Goal: Task Accomplishment & Management: Use online tool/utility

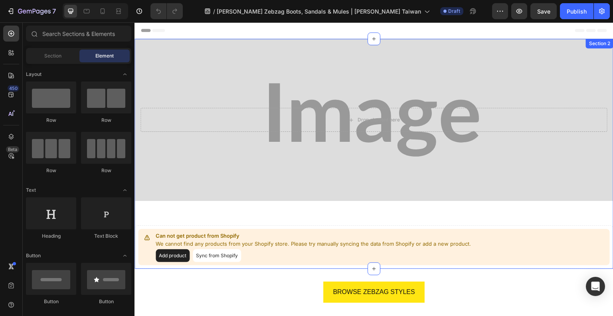
drag, startPoint x: 549, startPoint y: 218, endPoint x: 358, endPoint y: 123, distance: 213.3
click at [549, 218] on div "Drop element here Hero Banner Can not get product from Shopify We cannot find a…" at bounding box center [374, 154] width 479 height 230
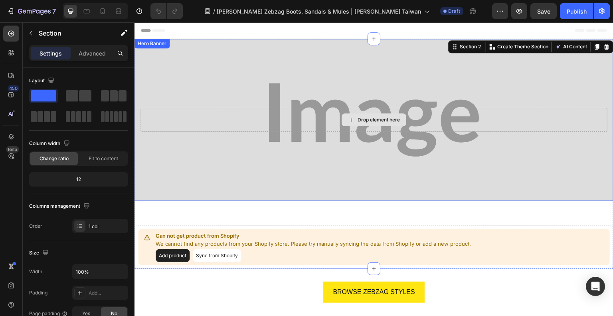
click at [319, 126] on div "Drop element here" at bounding box center [374, 120] width 467 height 24
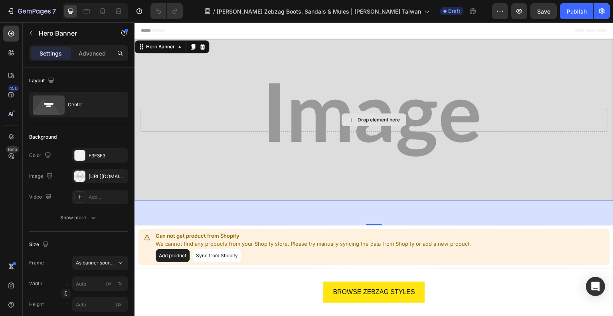
click at [364, 121] on div "Drop element here" at bounding box center [379, 120] width 42 height 6
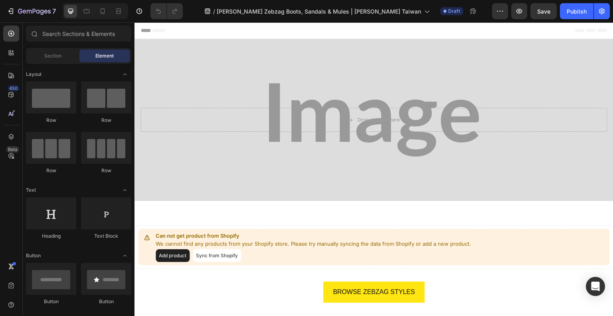
scroll to position [80, 0]
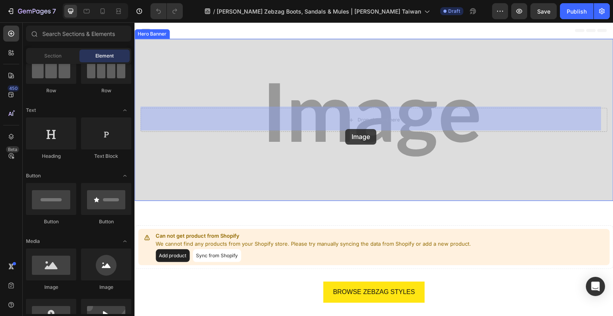
drag, startPoint x: 218, startPoint y: 264, endPoint x: 345, endPoint y: 129, distance: 185.8
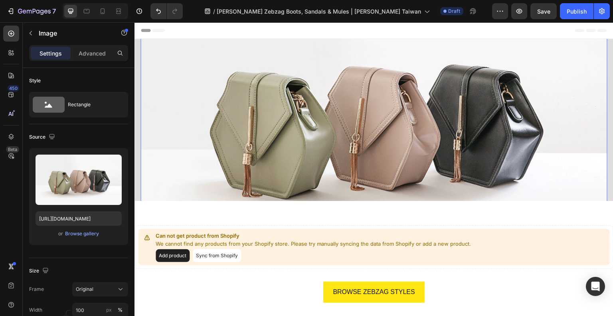
click at [79, 234] on div "Browse gallery" at bounding box center [82, 233] width 34 height 7
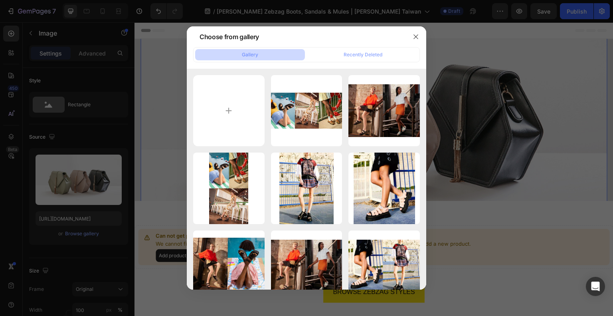
click at [231, 107] on input "file" at bounding box center [228, 110] width 71 height 71
type input "C:\fakepath\eCom Desktop Banner 3840 x 1300 ZZ (1).jpg"
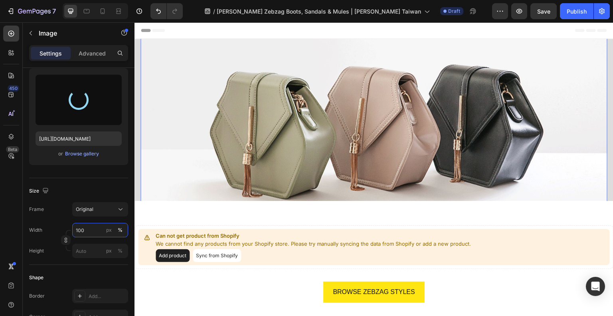
click at [97, 228] on input "100" at bounding box center [100, 230] width 56 height 14
click at [81, 246] on span "Full" at bounding box center [79, 248] width 8 height 7
click at [98, 206] on div "Original" at bounding box center [95, 209] width 39 height 7
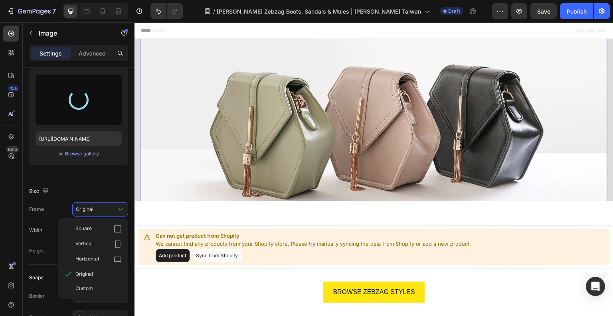
click at [98, 206] on div "Original" at bounding box center [95, 209] width 39 height 7
type input "[URL][DOMAIN_NAME]"
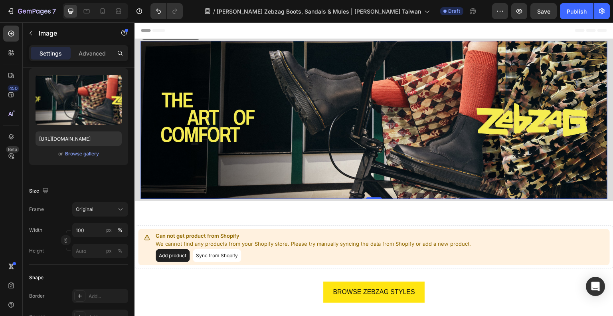
click at [234, 100] on img at bounding box center [374, 120] width 467 height 158
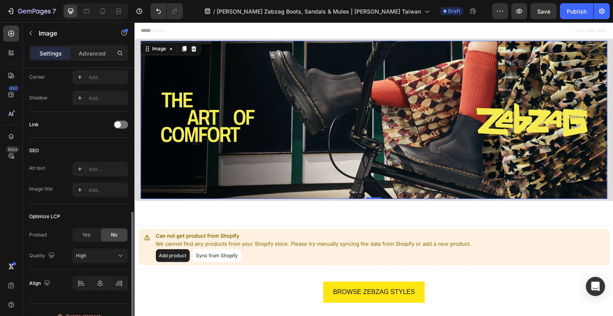
scroll to position [200, 0]
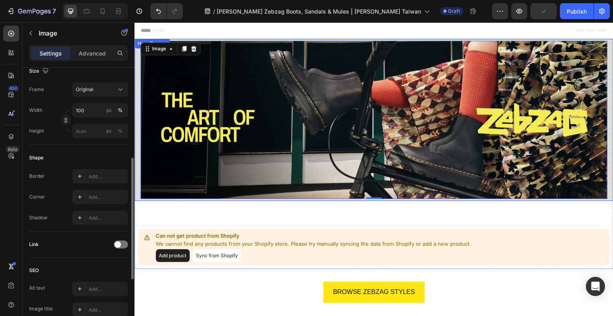
click at [138, 76] on div "Image 0" at bounding box center [374, 120] width 479 height 184
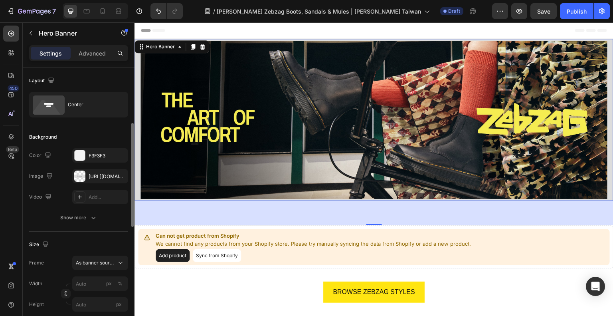
scroll to position [80, 0]
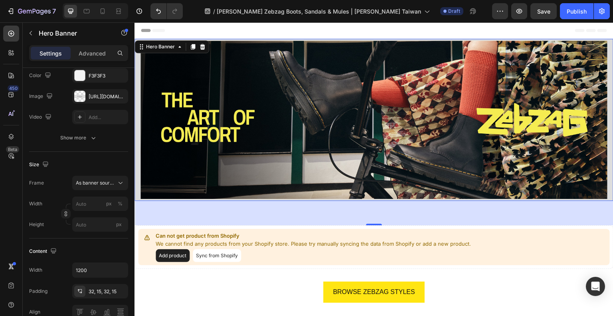
click at [0, 0] on button "button" at bounding box center [0, 0] width 0 height 0
type input "100"
type input "Auto"
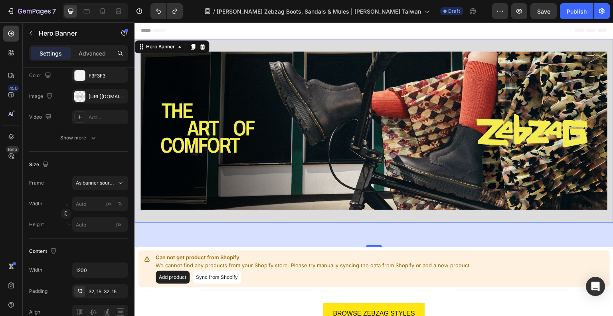
click at [93, 100] on div "[URL][DOMAIN_NAME]" at bounding box center [100, 96] width 56 height 14
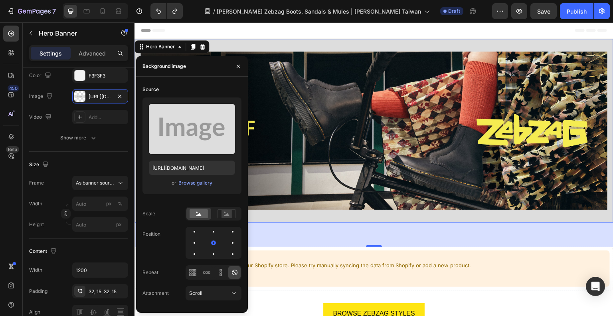
click at [203, 186] on div "Browse gallery" at bounding box center [195, 182] width 34 height 7
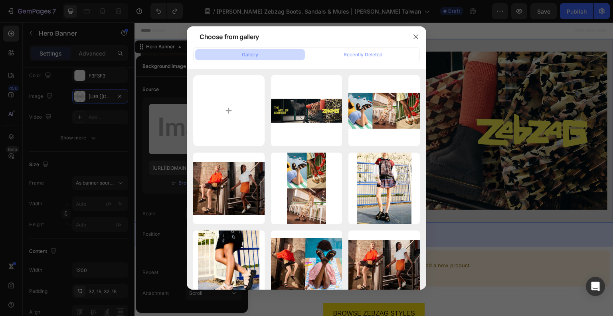
click at [0, 0] on div "eCom Desktop Banner 3...1).jpg 4268.12 kb" at bounding box center [0, 0] width 0 height 0
type input "[URL][DOMAIN_NAME]"
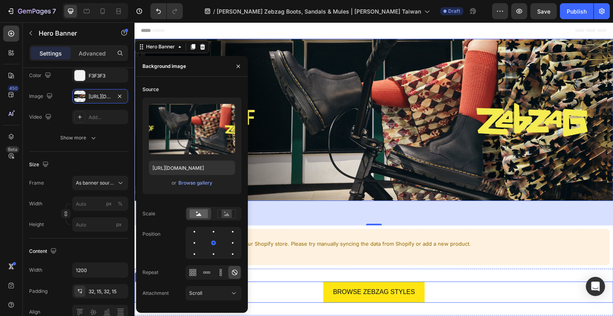
click at [529, 281] on div "BROWSE ZEBZAG STYLES Button" at bounding box center [374, 291] width 479 height 21
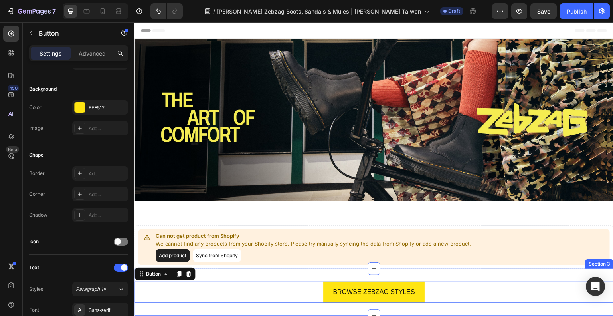
scroll to position [0, 0]
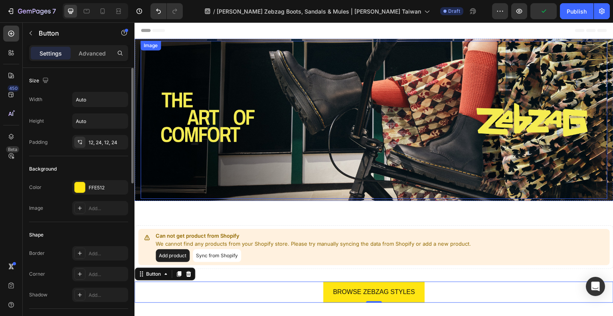
click at [325, 141] on img at bounding box center [374, 120] width 467 height 158
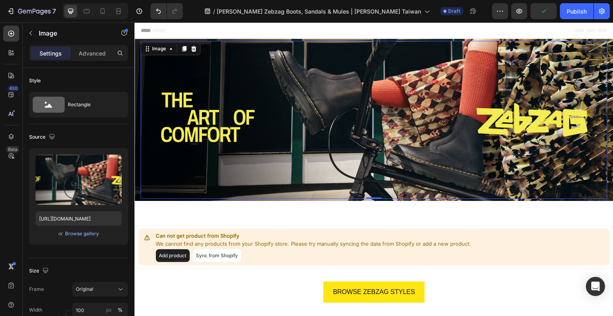
click at [193, 47] on icon at bounding box center [193, 49] width 5 height 6
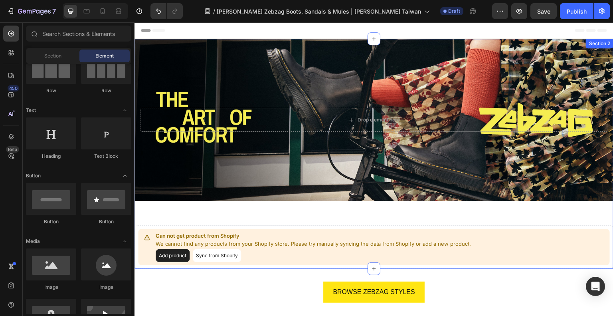
click at [309, 208] on div "Drop element here Hero Banner Can not get product from Shopify We cannot find a…" at bounding box center [374, 154] width 479 height 230
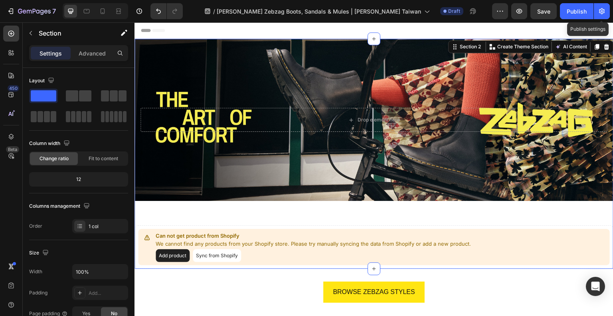
click at [603, 10] on icon "button" at bounding box center [602, 11] width 8 height 8
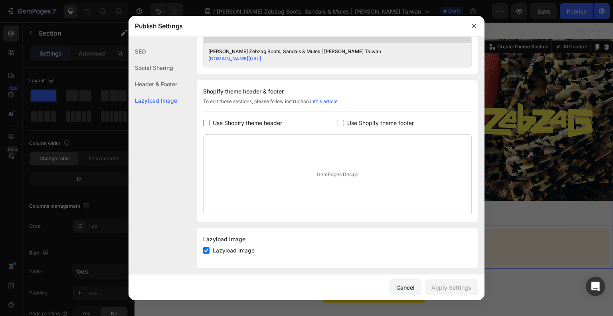
scroll to position [344, 0]
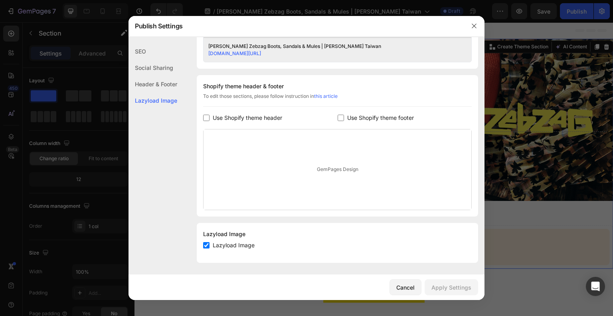
click at [214, 113] on span "Use Shopify theme header" at bounding box center [247, 118] width 69 height 10
checkbox input "true"
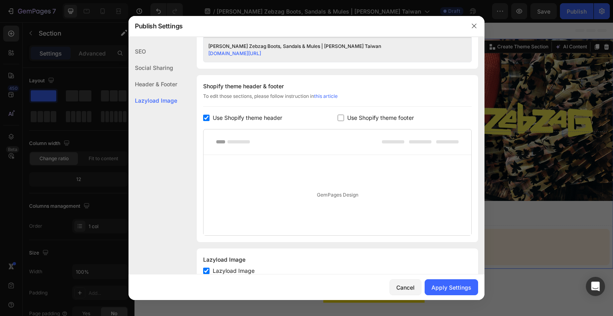
click at [344, 121] on label "Use Shopify theme footer" at bounding box center [379, 118] width 70 height 10
checkbox input "true"
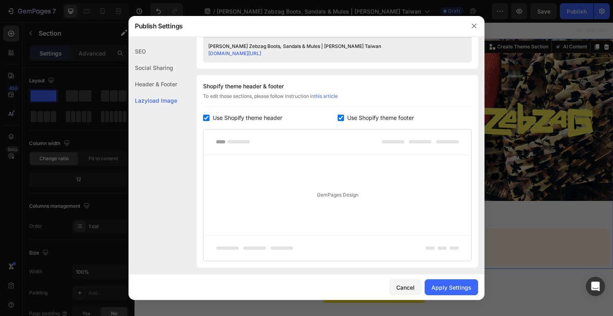
click at [473, 289] on button "Apply Settings" at bounding box center [451, 287] width 53 height 16
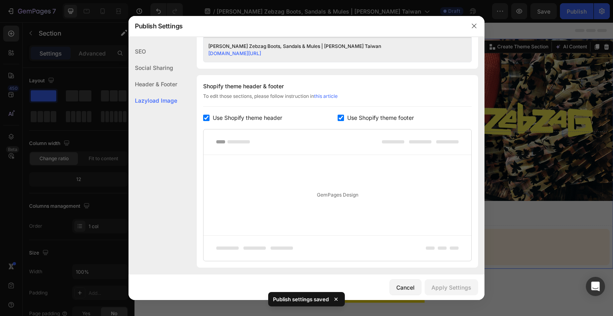
click at [477, 25] on button "button" at bounding box center [474, 26] width 13 height 13
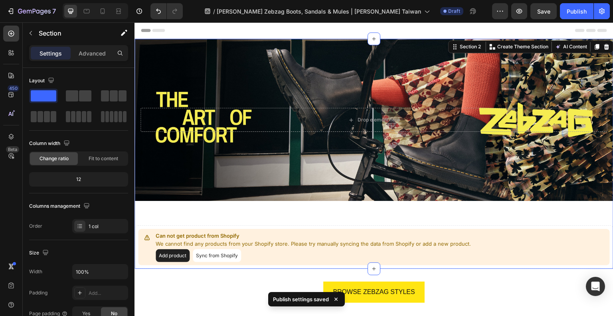
click at [156, 29] on icon at bounding box center [153, 30] width 24 height 3
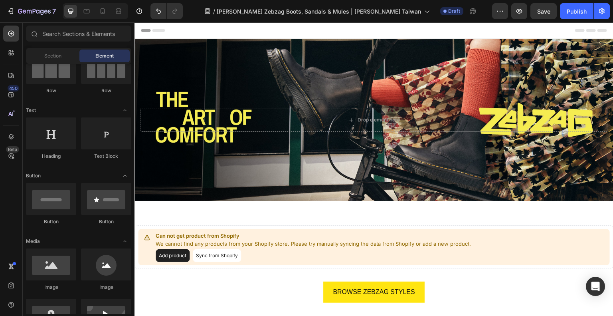
click at [137, 30] on div "Header" at bounding box center [374, 30] width 479 height 16
click at [141, 32] on div "Header" at bounding box center [374, 30] width 479 height 16
click at [147, 31] on icon at bounding box center [146, 30] width 10 height 3
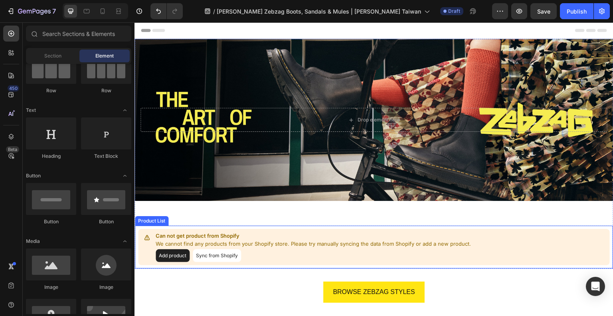
click at [257, 250] on div "Add product Sync from Shopify" at bounding box center [313, 255] width 315 height 13
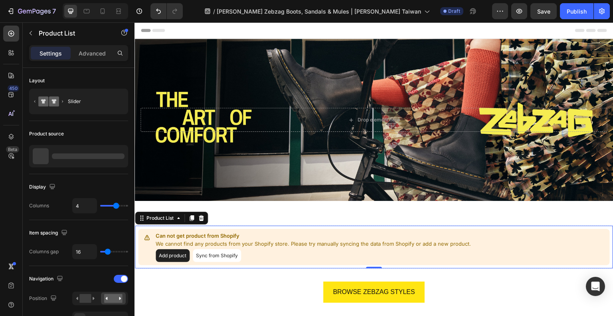
click at [182, 256] on button "Add product" at bounding box center [173, 255] width 34 height 13
click at [234, 236] on p "Can not get product from Shopify" at bounding box center [313, 236] width 315 height 8
click at [228, 254] on button "Sync from Shopify" at bounding box center [217, 255] width 48 height 13
click at [210, 251] on button "Sync from Shopify" at bounding box center [217, 255] width 48 height 13
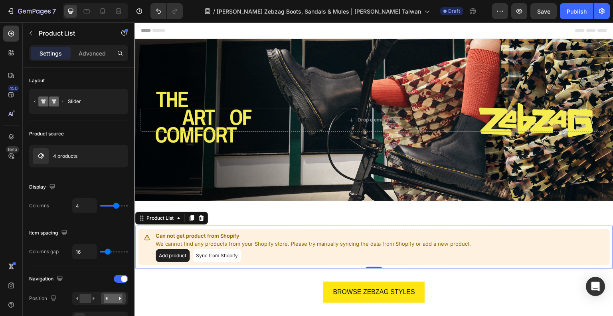
click at [210, 251] on button "Sync from Shopify" at bounding box center [217, 255] width 48 height 13
click at [71, 154] on p "4 products" at bounding box center [65, 156] width 24 height 6
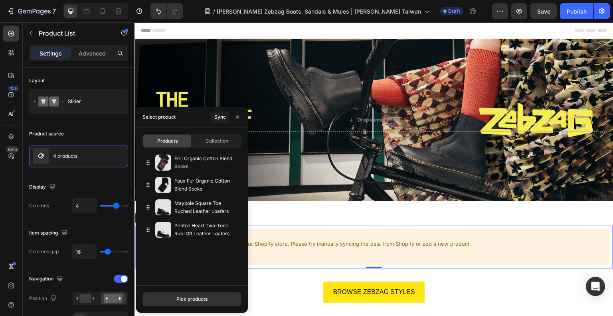
click at [189, 301] on div "Pick products" at bounding box center [191, 298] width 31 height 7
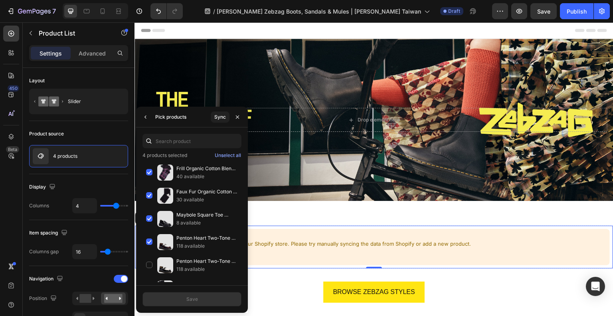
click at [150, 172] on div "Frill Organic Cotton Blend Socks 40 available" at bounding box center [192, 172] width 99 height 23
click at [149, 194] on div "Faux Fur Organic Cotton Blend Socks 30 available" at bounding box center [192, 195] width 99 height 23
click at [147, 218] on div "Maybole Square Toe Ruched Leather Loafers 8 available" at bounding box center [192, 218] width 99 height 23
drag, startPoint x: 150, startPoint y: 239, endPoint x: 169, endPoint y: 180, distance: 61.4
click at [150, 238] on div "Penton Heart Two-Tone Rub-Off Leather Loafers 118 available" at bounding box center [192, 241] width 99 height 23
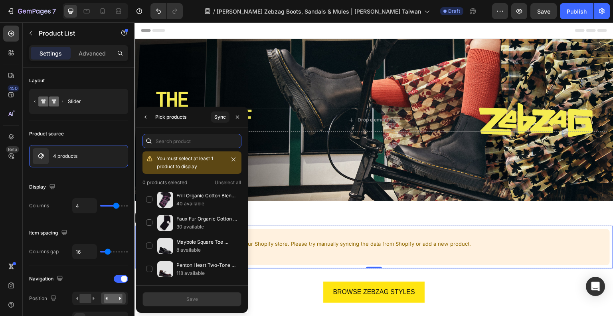
click at [190, 147] on input "text" at bounding box center [192, 141] width 99 height 14
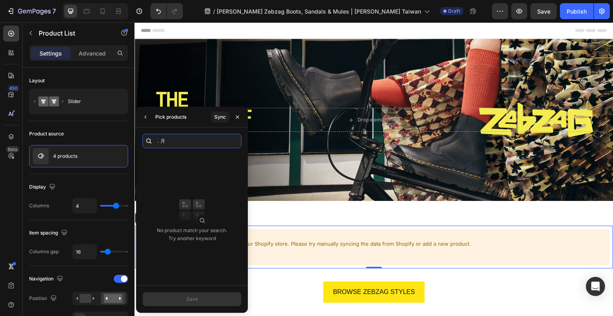
type input "．"
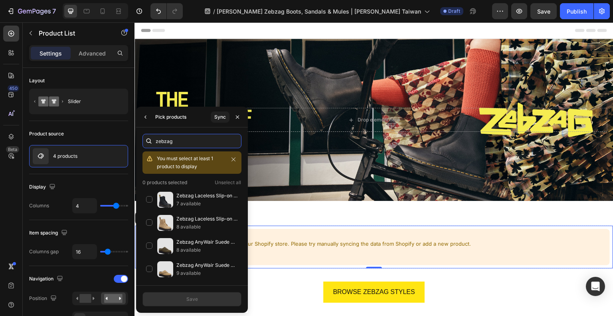
type input "zebzag"
drag, startPoint x: 149, startPoint y: 202, endPoint x: 152, endPoint y: 210, distance: 8.6
click at [150, 202] on div "Zebzag Laceless Slip-on [US_STATE] Leather Boots 7 available" at bounding box center [192, 199] width 99 height 23
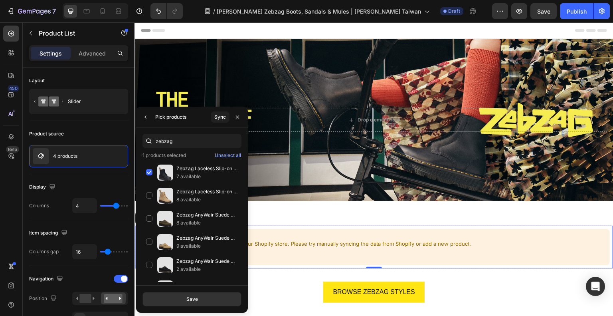
click at [150, 194] on div "Zebzag Laceless Slip-on Suede Boots 8 available" at bounding box center [192, 195] width 99 height 23
click at [148, 242] on div "Zebzag AnyWair Suede Mules 9 available" at bounding box center [192, 241] width 99 height 23
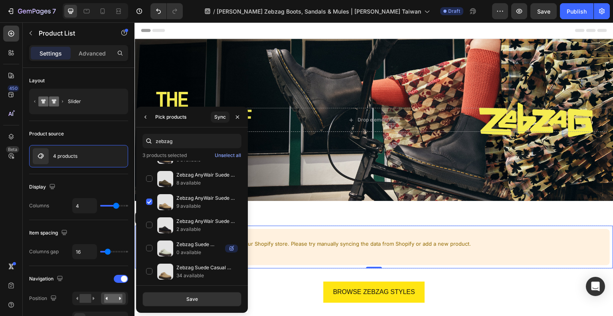
click at [149, 225] on div "Zebzag AnyWair Suede Mules 2 available" at bounding box center [192, 225] width 99 height 23
click at [151, 224] on div "Zebzag AnyWair Suede Mules 2 available" at bounding box center [192, 225] width 99 height 23
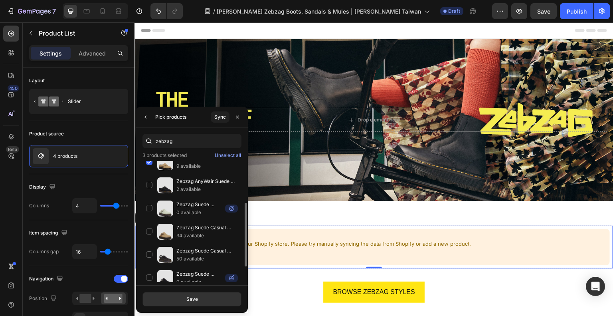
click at [152, 252] on div "Zebzag Suede Casual Slingback Platform Mules in Black 50 available" at bounding box center [192, 254] width 99 height 23
click at [179, 298] on button "Save" at bounding box center [192, 299] width 99 height 14
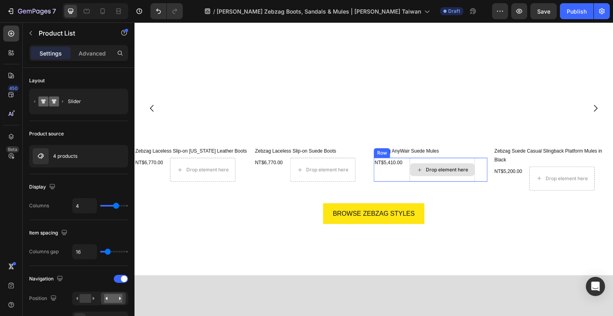
scroll to position [399, 0]
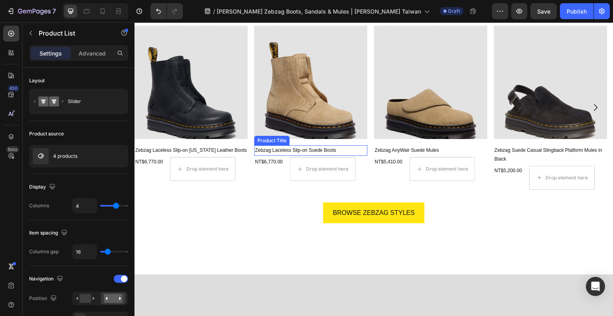
click at [295, 145] on h2 "Zebzag Laceless Slip-on Suede Boots" at bounding box center [310, 150] width 113 height 10
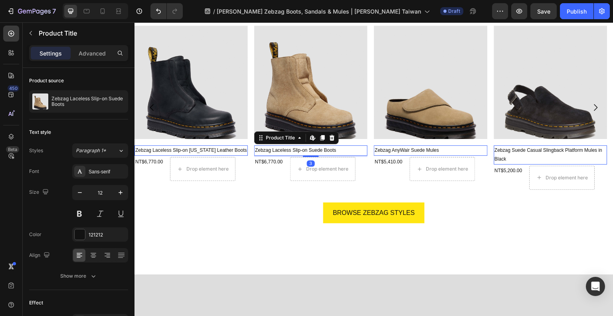
click at [94, 169] on div "Sans-serif" at bounding box center [108, 171] width 38 height 7
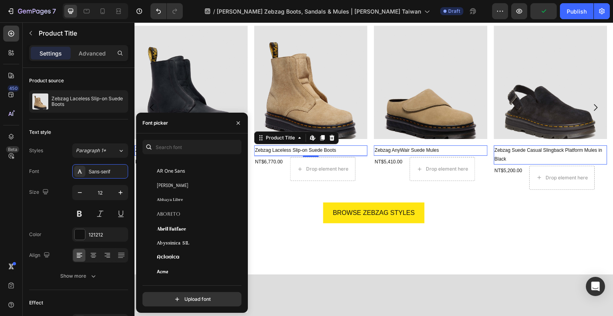
scroll to position [0, 0]
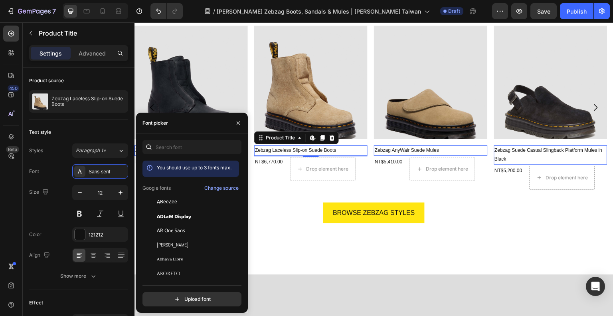
click at [299, 151] on h2 "Zebzag Laceless Slip-on Suede Boots" at bounding box center [310, 150] width 113 height 10
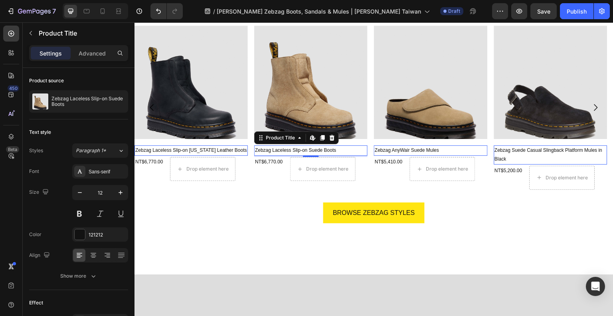
click at [299, 151] on h2 "Zebzag Laceless Slip-on Suede Boots" at bounding box center [310, 150] width 113 height 10
click at [295, 149] on h2 "Zebzag Laceless Slip-on Suede Boots" at bounding box center [310, 150] width 113 height 10
click at [113, 168] on div "Sans-serif" at bounding box center [108, 171] width 38 height 7
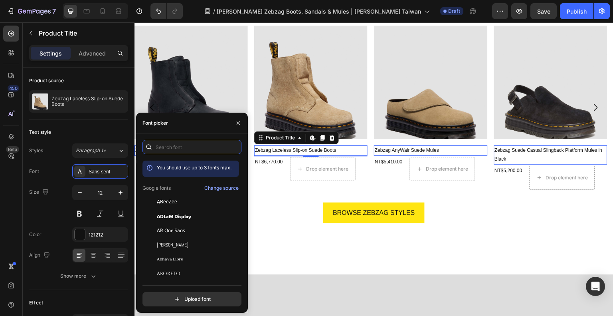
click at [165, 144] on input "text" at bounding box center [192, 147] width 99 height 14
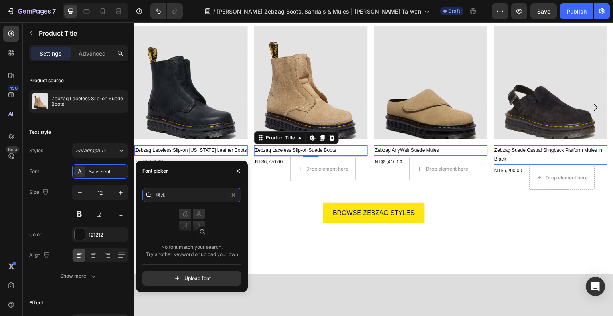
type input "暝"
type input "achivo"
click at [188, 279] on input "file" at bounding box center [209, 278] width 200 height 14
type input "C:\fakepath\Archivo-ExtraBold 1.ttf"
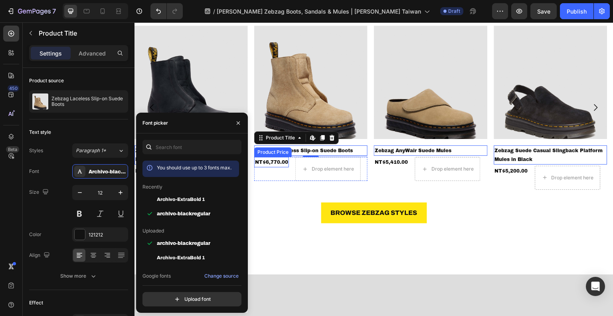
click at [269, 160] on div "NT$6,770.00" at bounding box center [271, 162] width 35 height 10
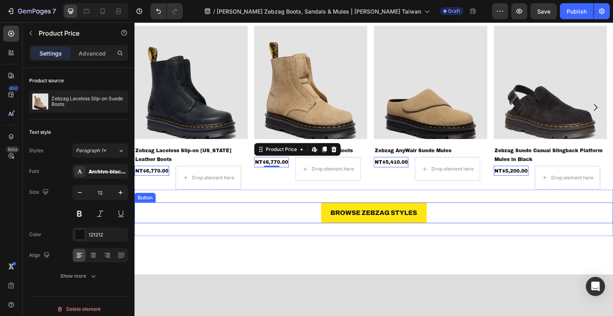
click at [248, 221] on div "BROWSE ZEBZAG STYLES Button Section 3" at bounding box center [374, 213] width 479 height 47
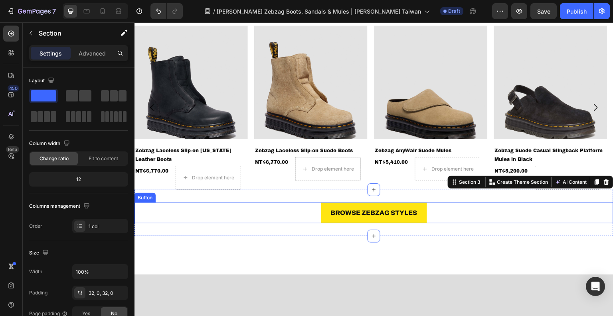
click at [368, 210] on p "BROWSE ZEBZAG STYLES" at bounding box center [374, 213] width 87 height 12
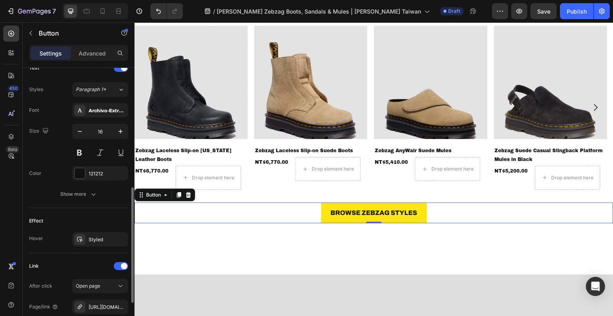
scroll to position [359, 0]
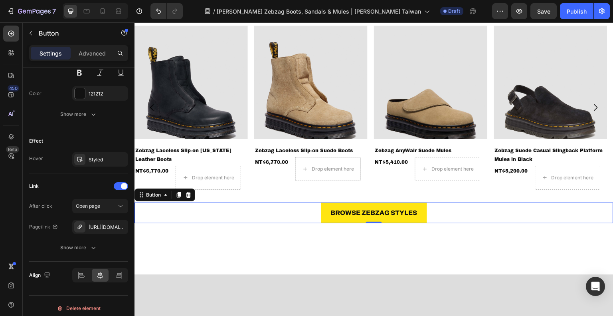
click at [92, 225] on div "[URL][DOMAIN_NAME]" at bounding box center [108, 227] width 38 height 7
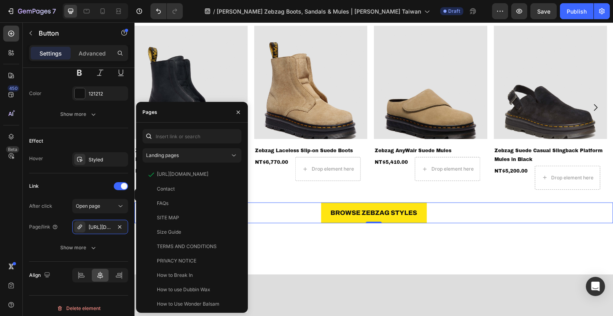
click at [179, 152] on div "Landing pages" at bounding box center [188, 155] width 84 height 7
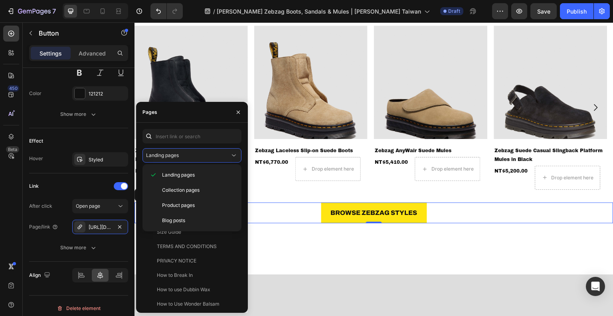
click at [176, 190] on span "Collection pages" at bounding box center [181, 189] width 38 height 7
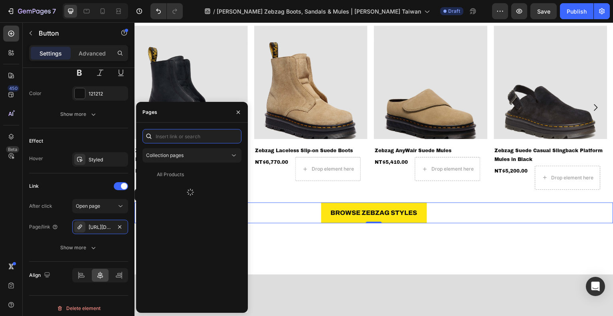
click at [191, 137] on input "text" at bounding box center [192, 136] width 99 height 14
type input "ZE"
click at [193, 174] on div "Zebzag Boots, Sandals & Mules" at bounding box center [192, 174] width 71 height 7
click at [239, 106] on button "button" at bounding box center [238, 112] width 13 height 13
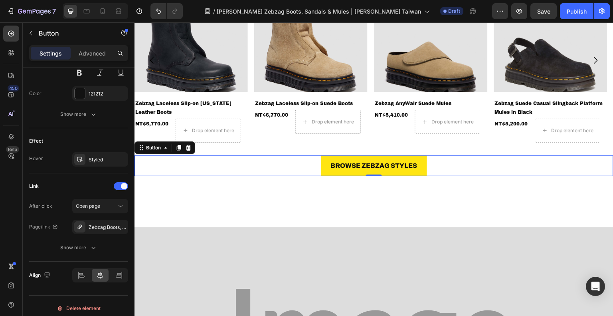
scroll to position [519, 0]
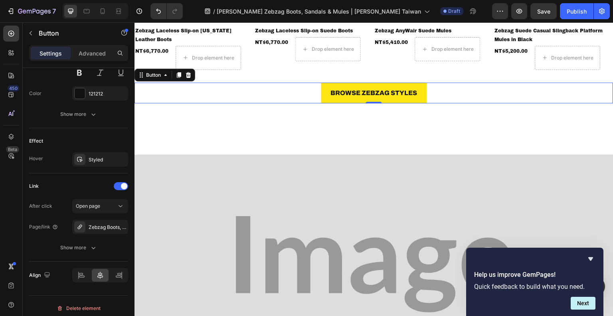
click at [503, 292] on form "Help us improve GemPages! Quick feedback to build what you need. Next" at bounding box center [534, 290] width 137 height 40
click at [350, 234] on img at bounding box center [374, 264] width 479 height 220
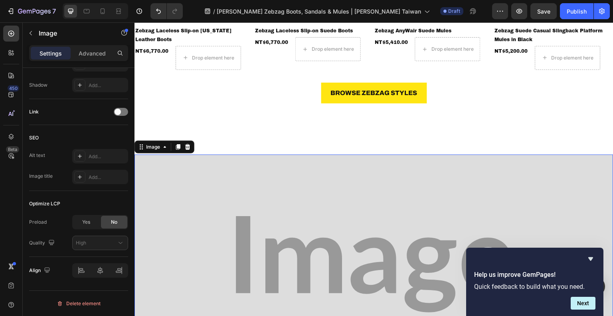
scroll to position [0, 0]
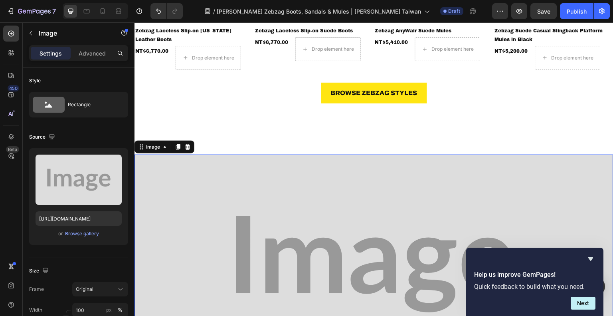
click at [69, 234] on div "Browse gallery" at bounding box center [82, 233] width 34 height 7
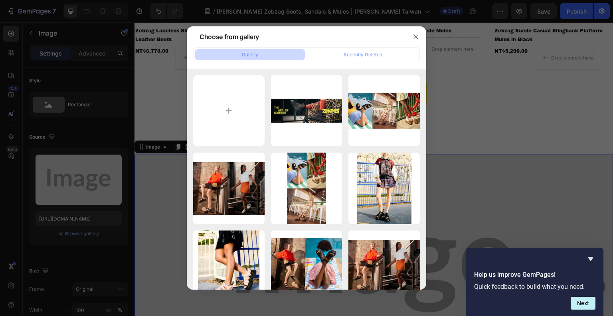
click at [233, 119] on input "file" at bounding box center [228, 110] width 71 height 71
type input "C:\fakepath\DrMartens AW25 ZeZag_Laceless Black_Annotations.jpg"
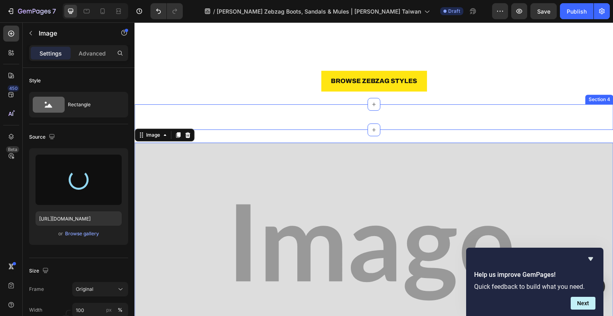
scroll to position [599, 0]
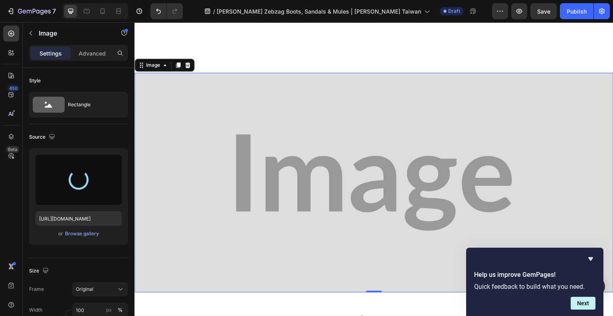
type input "[URL][DOMAIN_NAME]"
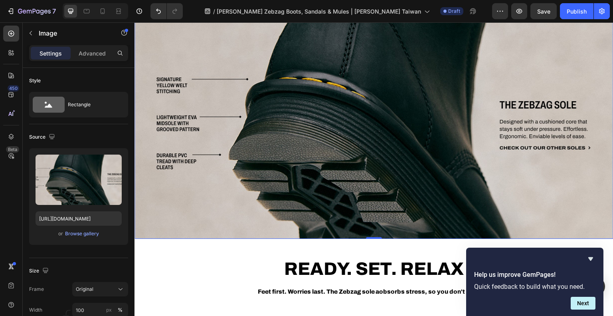
scroll to position [639, 0]
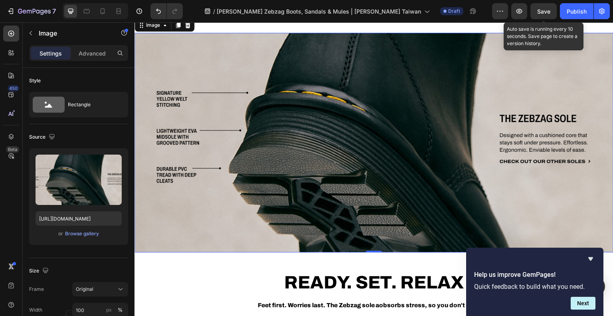
click at [546, 8] on span "Save" at bounding box center [543, 11] width 13 height 7
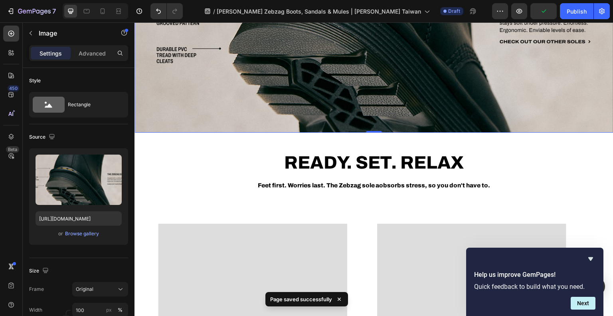
scroll to position [918, 0]
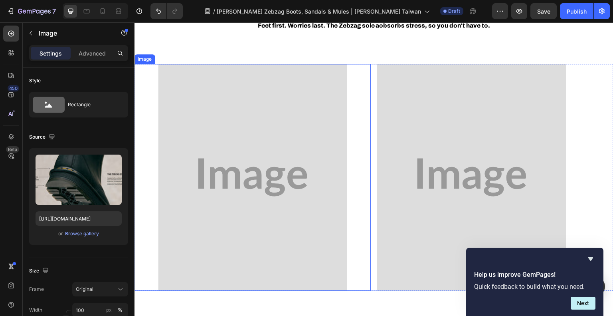
click at [236, 177] on img at bounding box center [252, 177] width 189 height 227
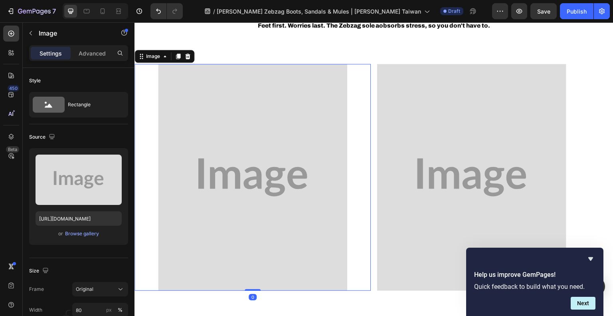
click at [69, 234] on div "Browse gallery" at bounding box center [82, 233] width 34 height 7
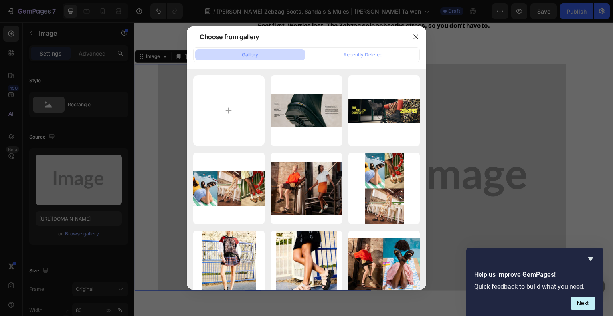
click at [219, 108] on input "file" at bounding box center [228, 110] width 71 height 71
type input "C:\fakepath\AW25_DRMARTENS_ZEBZAG_LACELESS_BLACK_OFF_FOOT.jpg"
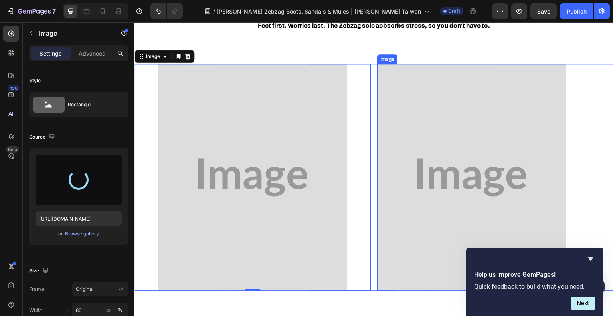
click at [503, 155] on img at bounding box center [471, 177] width 189 height 227
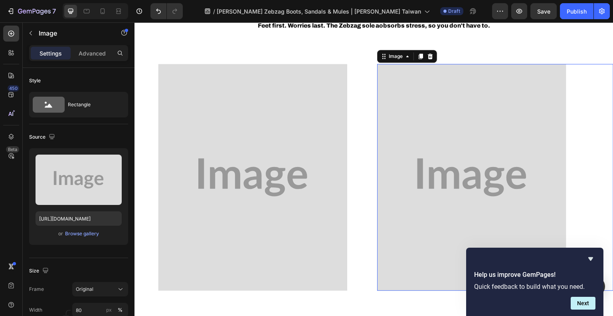
click at [75, 233] on div "Browse gallery" at bounding box center [82, 233] width 34 height 7
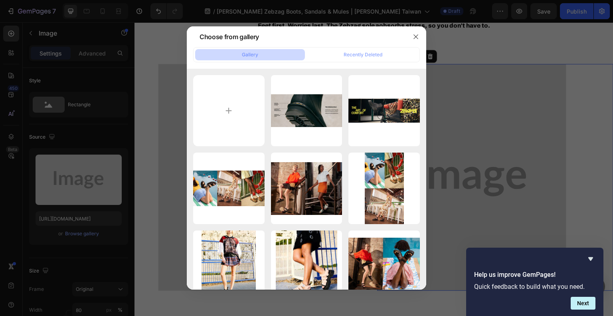
click at [233, 100] on input "file" at bounding box center [228, 110] width 71 height 71
type input "C:\fakepath\DrMartens AW25 ZebZag_1000X1200.jpg"
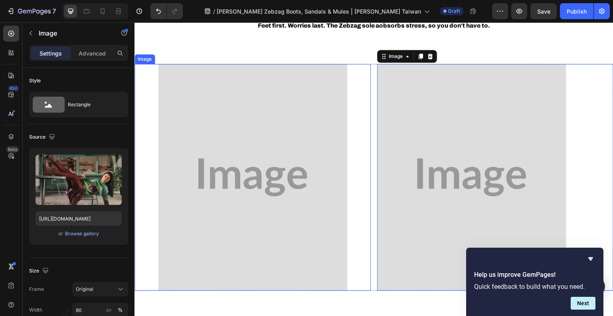
type input "[URL][DOMAIN_NAME]"
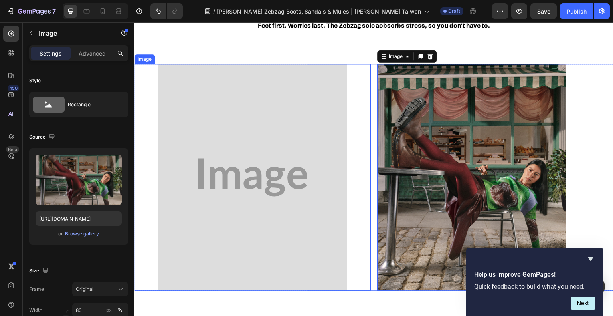
click at [250, 118] on img at bounding box center [252, 177] width 189 height 227
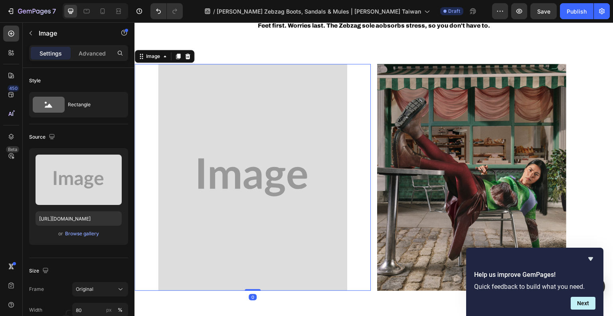
click at [72, 230] on div "Browse gallery" at bounding box center [82, 233] width 34 height 7
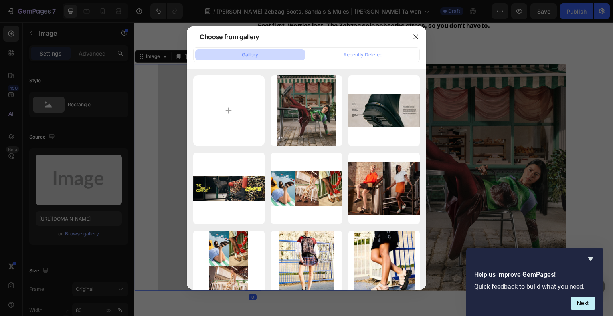
click at [232, 114] on input "file" at bounding box center [228, 110] width 71 height 71
type input "C:\fakepath\AW25_DRMARTENS_ZEBZAG_LACELESS_BLACK_OFF_FOOT.jpg"
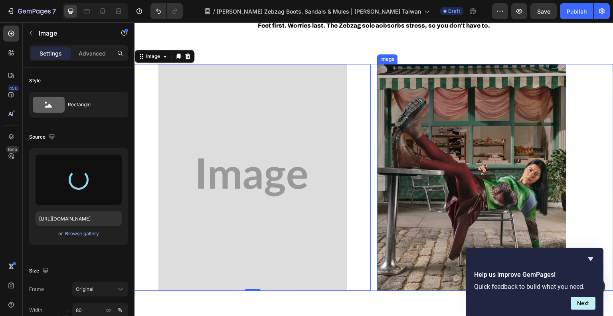
type input "[URL][DOMAIN_NAME]"
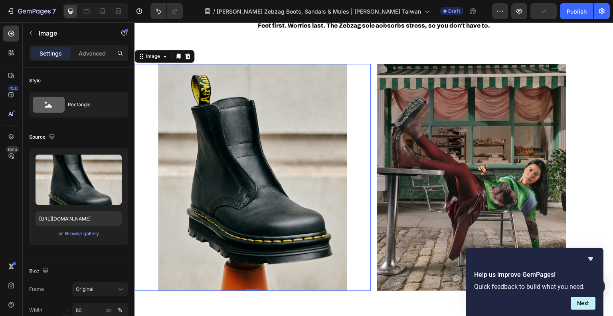
click at [285, 147] on img at bounding box center [252, 177] width 189 height 227
click at [272, 152] on img at bounding box center [252, 177] width 189 height 227
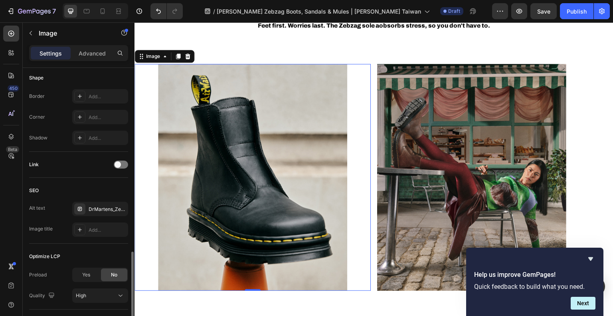
scroll to position [331, 0]
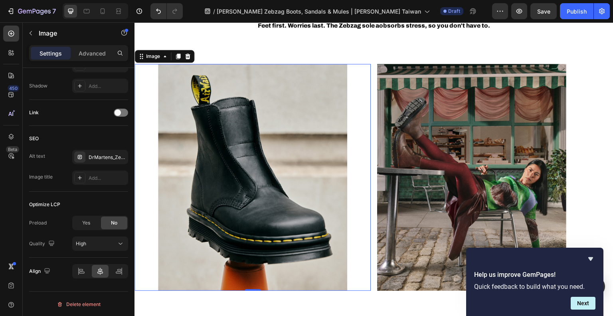
drag, startPoint x: 120, startPoint y: 110, endPoint x: 107, endPoint y: 122, distance: 17.2
click at [120, 111] on span at bounding box center [118, 112] width 6 height 6
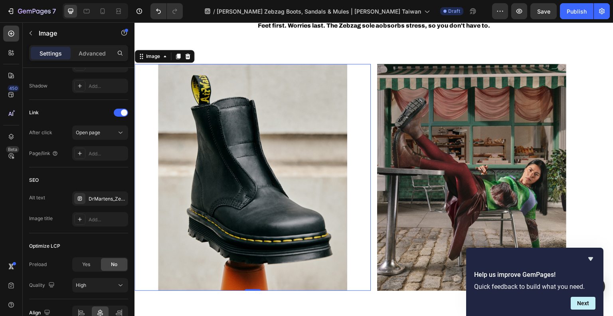
click at [91, 150] on div "Add..." at bounding box center [108, 153] width 38 height 7
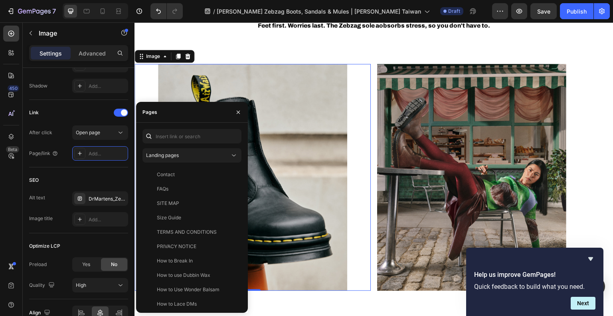
click at [192, 154] on div "Landing pages" at bounding box center [188, 155] width 84 height 7
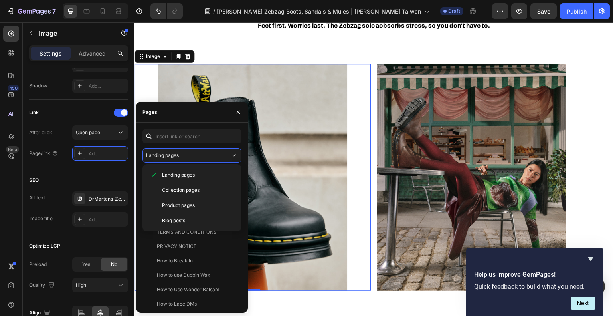
click at [178, 208] on div "Product pages" at bounding box center [192, 205] width 93 height 15
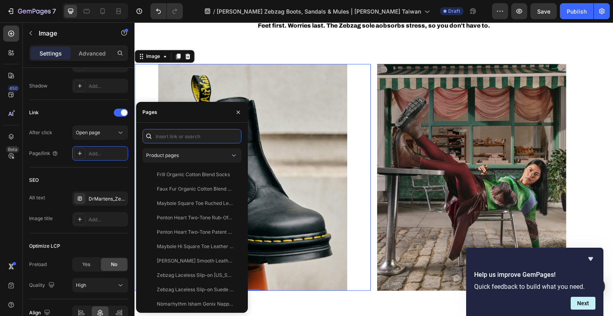
click at [189, 133] on input "text" at bounding box center [192, 136] width 99 height 14
type input "zebzag"
click at [226, 175] on div "View" at bounding box center [229, 174] width 12 height 7
click at [212, 174] on div "Zebzag Laceless Slip-on [US_STATE] Leather Boots" at bounding box center [195, 174] width 77 height 7
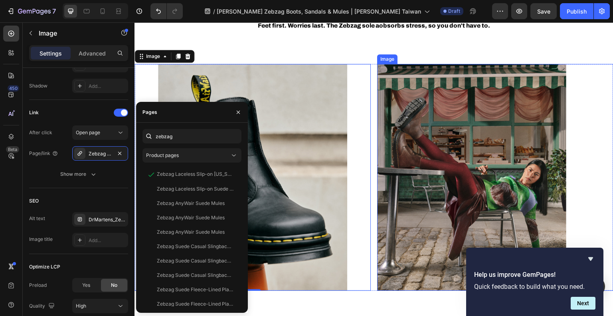
click at [463, 146] on img at bounding box center [471, 177] width 189 height 227
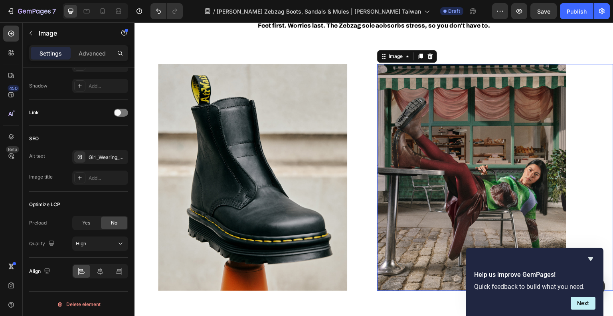
click at [120, 114] on span at bounding box center [118, 112] width 6 height 6
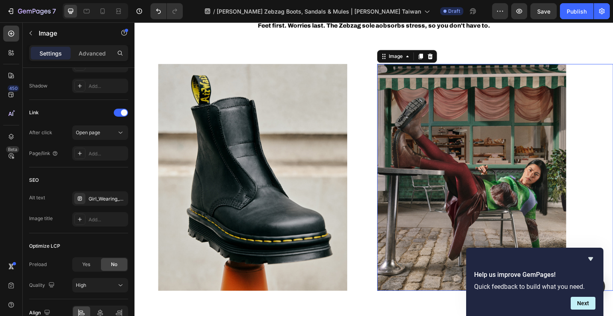
click at [98, 152] on div "Add..." at bounding box center [108, 153] width 38 height 7
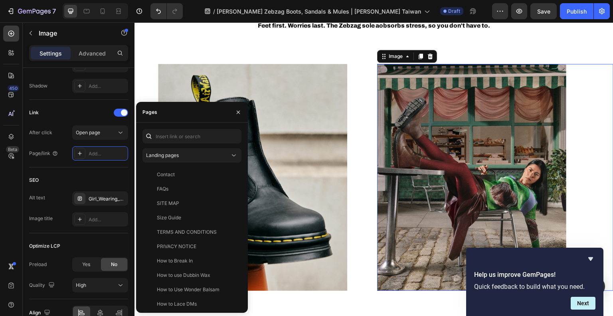
click at [158, 154] on span "Landing pages" at bounding box center [162, 155] width 33 height 6
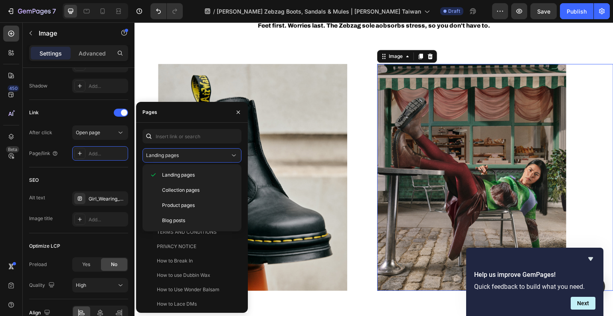
click at [171, 204] on span "Product pages" at bounding box center [178, 205] width 33 height 7
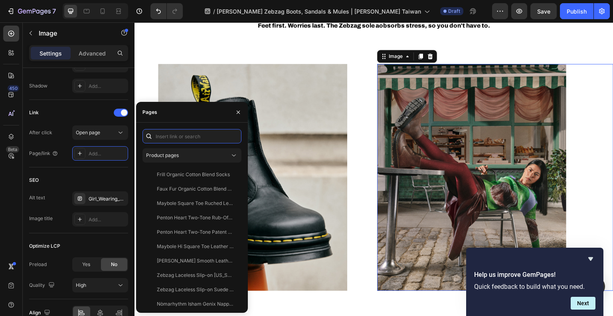
click at [170, 139] on input "text" at bounding box center [192, 136] width 99 height 14
type input "zebzag"
click at [214, 189] on div "Zebzag Laceless Slip-on Suede Boots" at bounding box center [195, 188] width 77 height 7
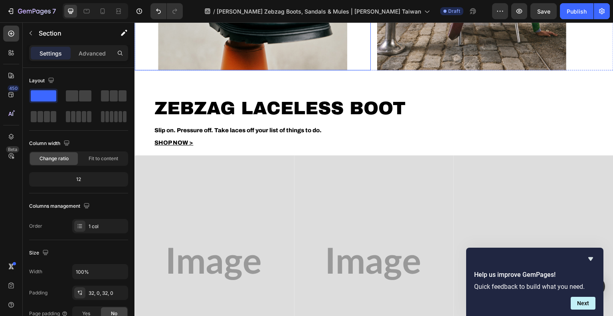
scroll to position [1158, 0]
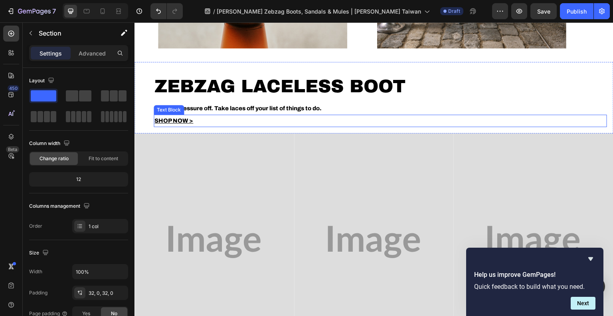
click at [184, 117] on u "SHOP NOW >" at bounding box center [173, 120] width 39 height 6
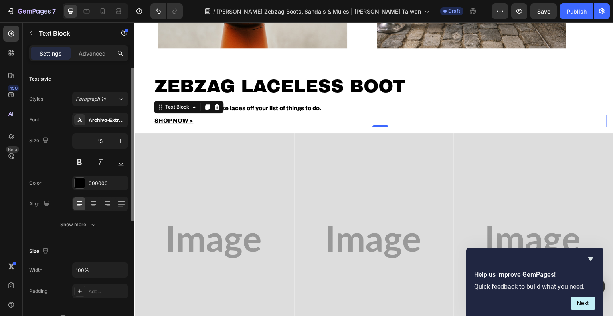
scroll to position [0, 0]
click at [170, 119] on u "SHOP NOW >" at bounding box center [173, 120] width 39 height 6
click at [172, 119] on u "SHOP NOW >" at bounding box center [173, 120] width 39 height 6
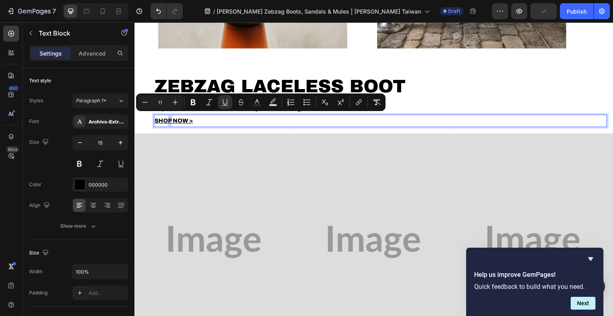
click at [172, 121] on u "SHOP NOW >" at bounding box center [173, 120] width 39 height 6
click at [190, 121] on p "SHOP NOW >" at bounding box center [380, 120] width 452 height 11
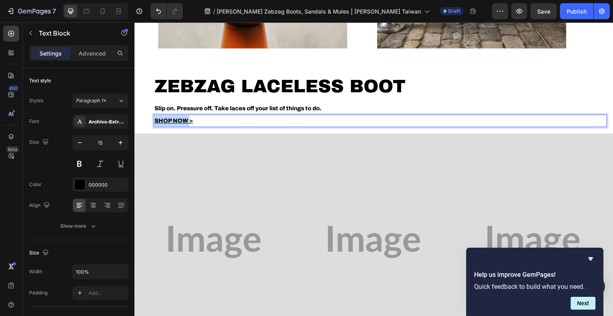
click at [190, 121] on p "SHOP NOW >" at bounding box center [380, 120] width 452 height 11
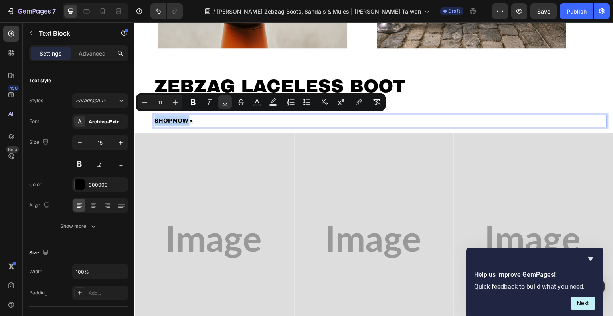
click at [199, 119] on p "SHOP NOW >" at bounding box center [380, 120] width 452 height 11
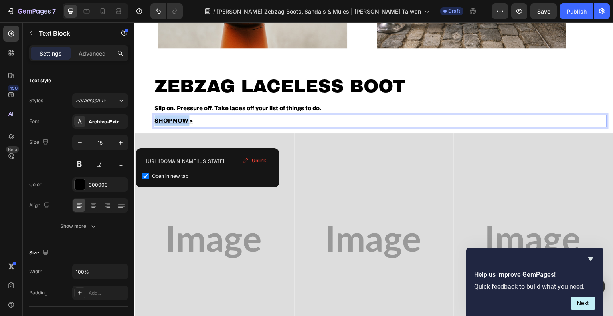
click at [199, 119] on p "SHOP NOW > ⁠⁠⁠⁠⁠⁠⁠" at bounding box center [380, 120] width 452 height 11
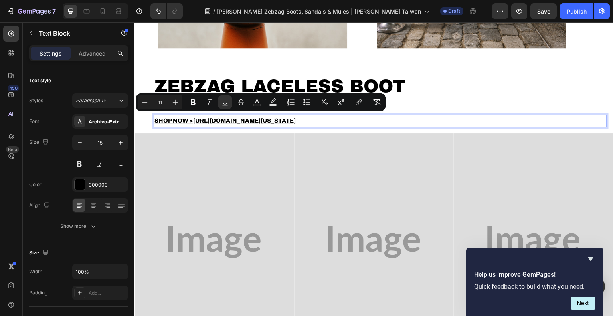
click at [186, 125] on div "ZEBZAG LACELESS BOOT Text Block Slip on. Pressure off. Take laces off your list…" at bounding box center [374, 97] width 479 height 71
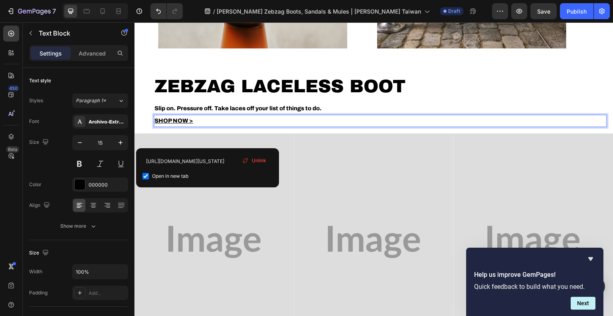
click at [179, 117] on u "SHOP NOW >" at bounding box center [173, 120] width 39 height 6
click at [188, 158] on input "[URL][DOMAIN_NAME][US_STATE]" at bounding box center [208, 160] width 130 height 13
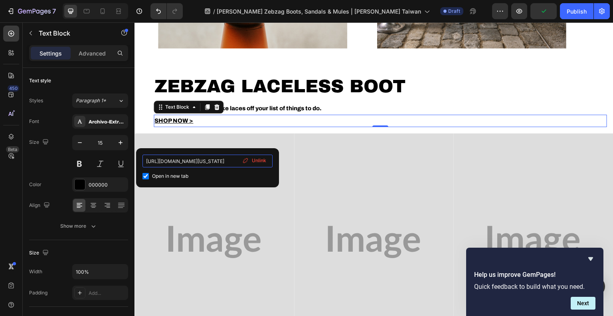
paste input "tw"
type input "[URL][DOMAIN_NAME][US_STATE]"
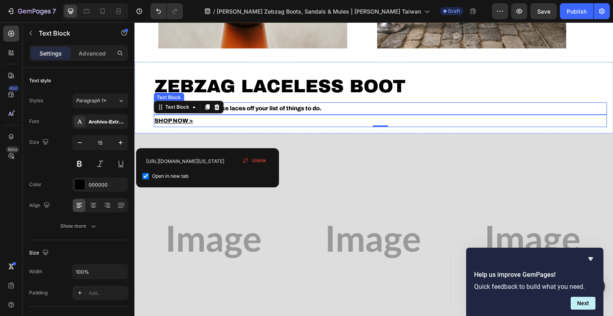
click at [339, 103] on p "Slip on. Pressure off. Take laces off your list of things to do." at bounding box center [380, 108] width 452 height 11
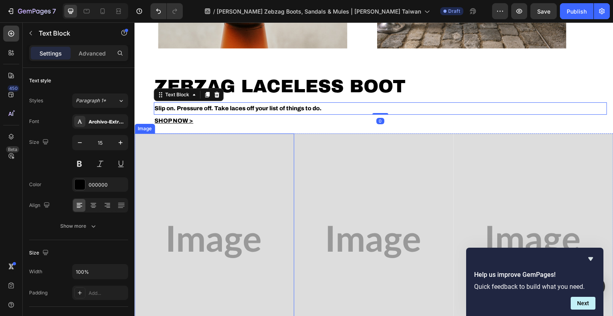
click at [235, 190] on img at bounding box center [215, 241] width 160 height 217
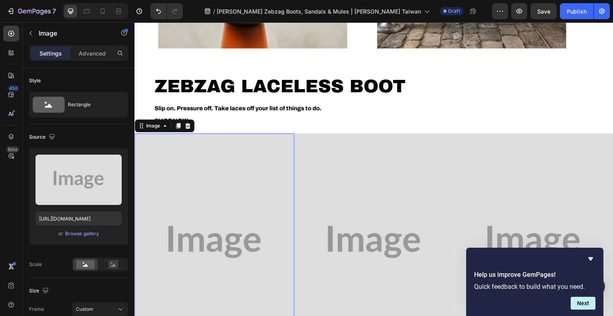
click at [71, 238] on div "Upload Image [URL][DOMAIN_NAME] or Browse gallery" at bounding box center [78, 196] width 99 height 97
click at [71, 233] on div "Browse gallery" at bounding box center [82, 233] width 34 height 7
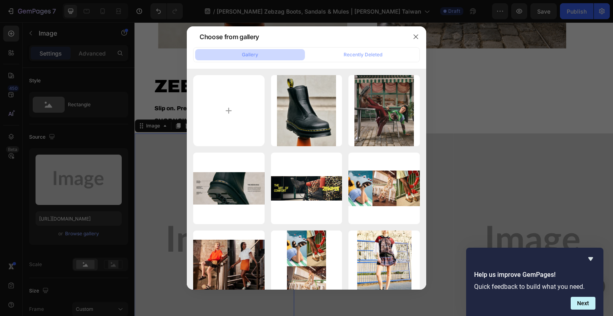
click at [217, 125] on input "file" at bounding box center [228, 110] width 71 height 71
type input "C:\fakepath\Zebzag Carousel_Boots.jpg"
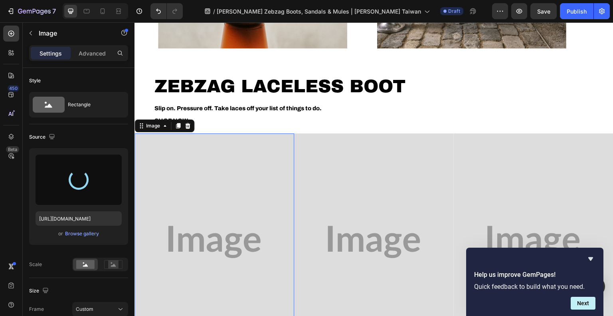
type input "[URL][DOMAIN_NAME]"
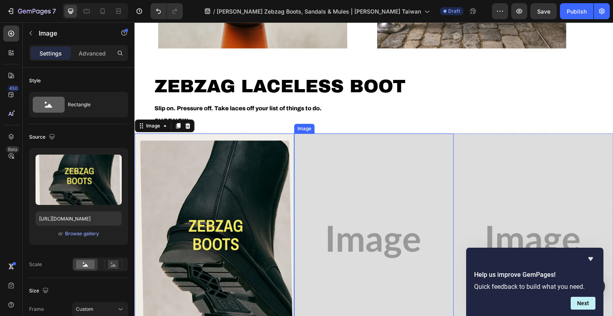
click at [398, 233] on img at bounding box center [374, 241] width 160 height 217
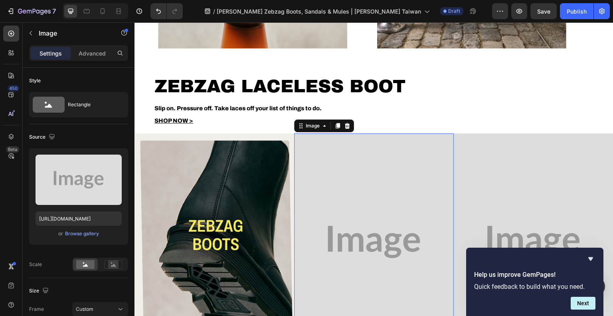
click at [80, 233] on div "Browse gallery" at bounding box center [82, 233] width 34 height 7
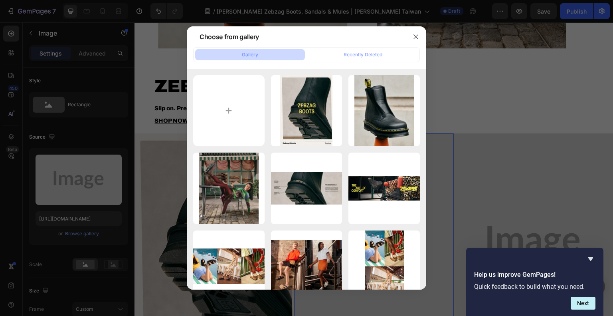
click at [226, 118] on input "file" at bounding box center [228, 110] width 71 height 71
type input "C:\fakepath\Zebzag Carousel_Mules.jpg"
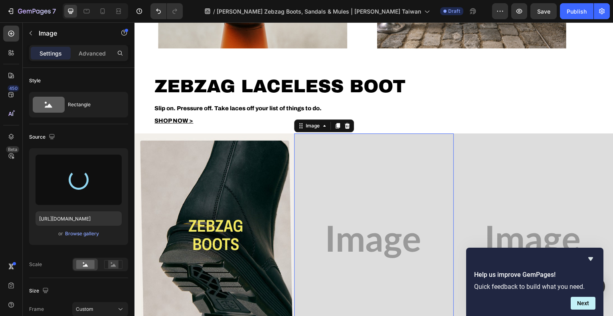
click at [591, 260] on icon "Hide survey" at bounding box center [590, 259] width 5 height 4
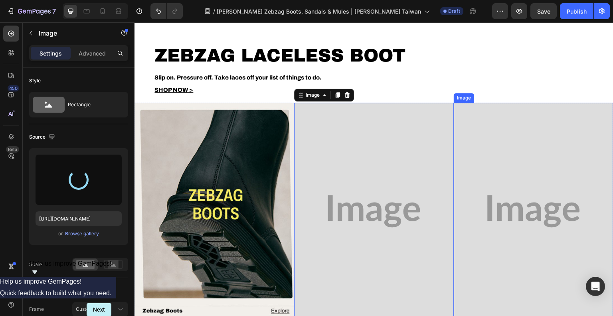
scroll to position [1238, 0]
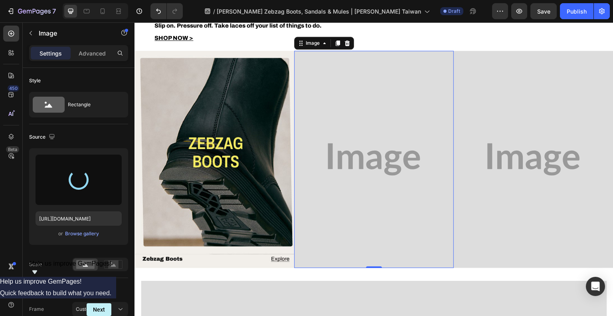
type input "[URL][DOMAIN_NAME]"
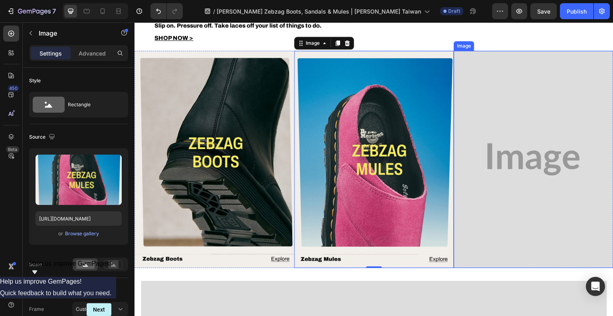
click at [555, 190] on img at bounding box center [534, 159] width 160 height 217
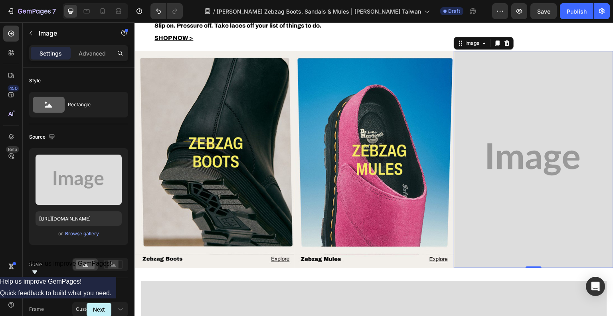
click at [78, 231] on div "Browse gallery" at bounding box center [82, 233] width 34 height 7
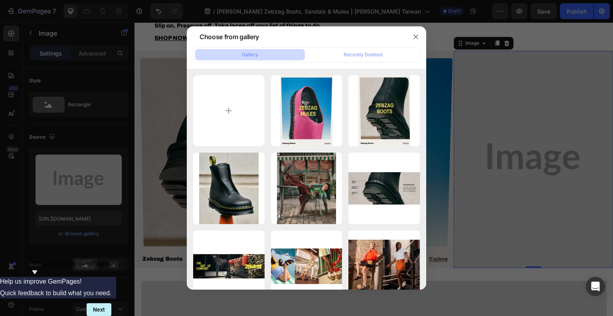
click at [249, 102] on input "file" at bounding box center [228, 110] width 71 height 71
type input "C:\fakepath\Zebzag Carousel_Sandals.jpg"
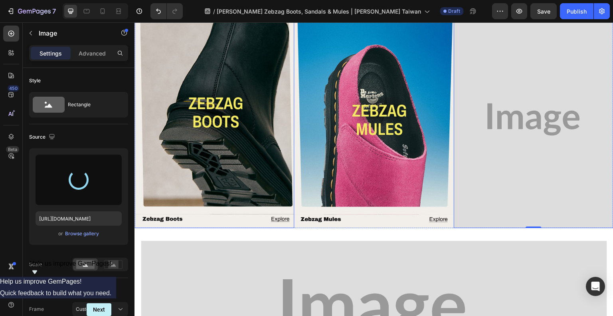
type input "[URL][DOMAIN_NAME]"
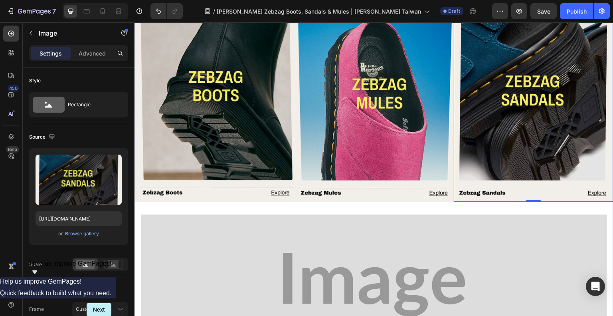
scroll to position [1357, 0]
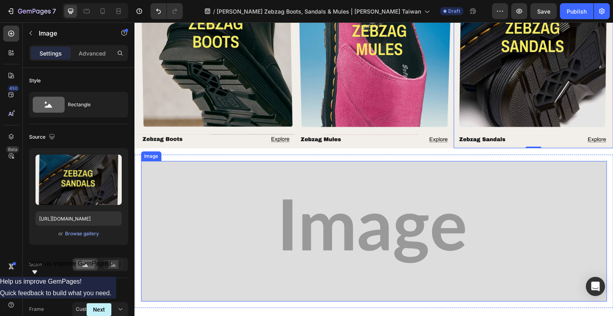
click at [267, 213] on img at bounding box center [374, 231] width 466 height 141
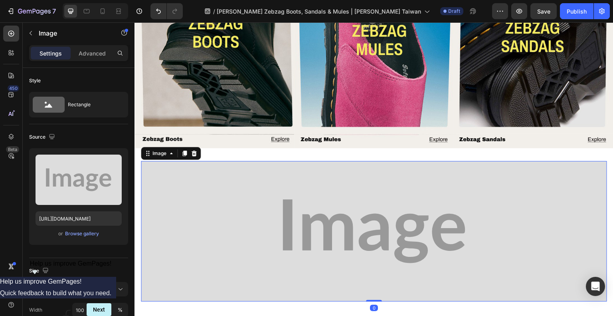
click at [85, 234] on div "Browse gallery" at bounding box center [82, 233] width 34 height 7
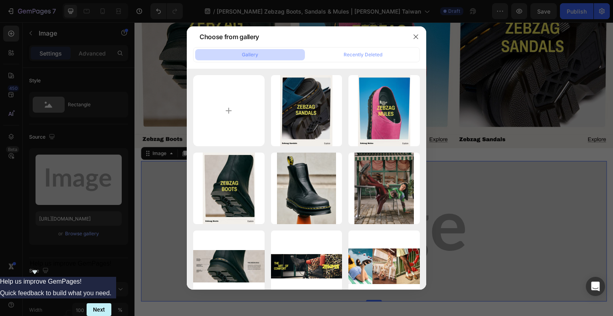
click at [212, 118] on input "file" at bounding box center [228, 110] width 71 height 71
type input "C:\fakepath\ZebzagBranding.jpg"
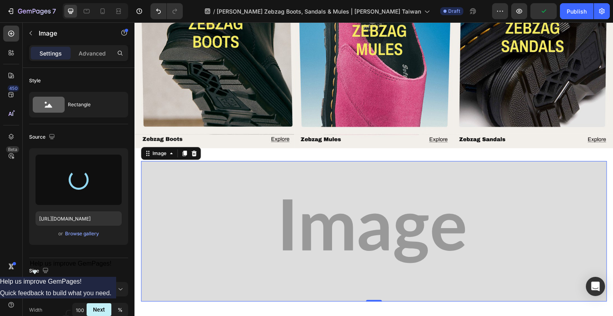
type input "[URL][DOMAIN_NAME]"
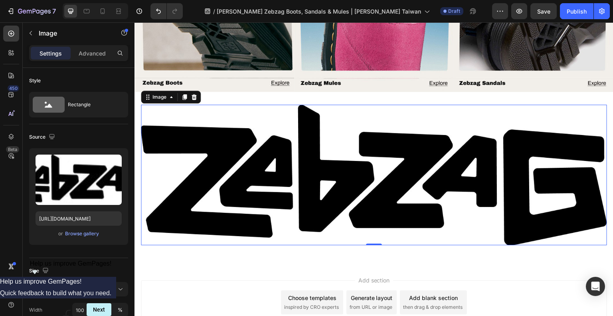
scroll to position [1471, 0]
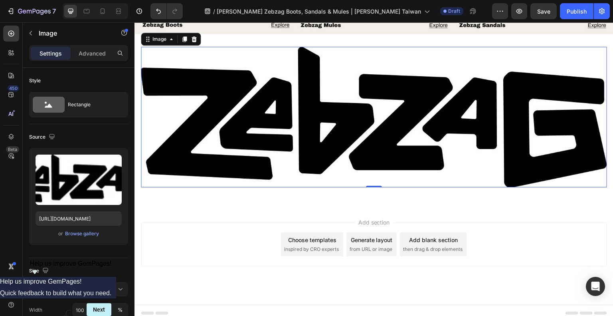
click at [294, 122] on img at bounding box center [374, 117] width 466 height 141
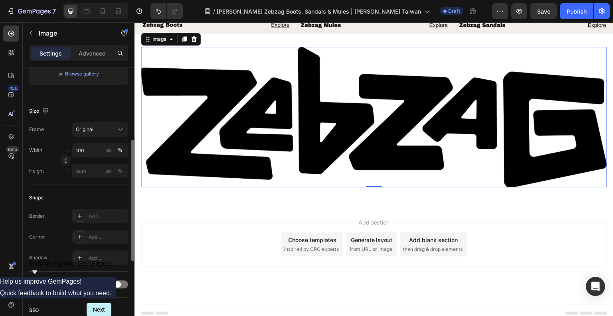
scroll to position [319, 0]
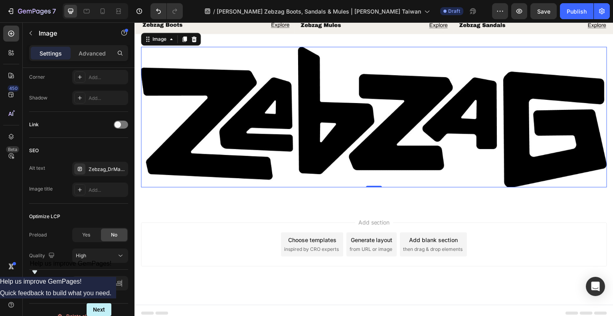
click at [121, 122] on div at bounding box center [121, 125] width 14 height 8
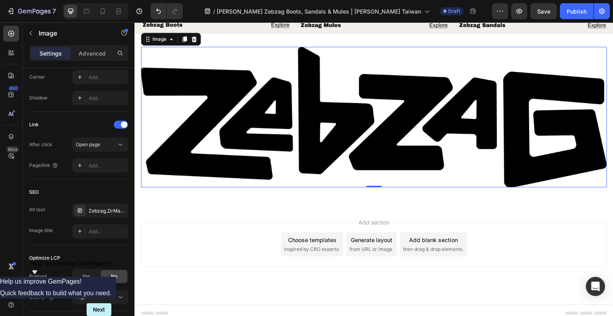
click at [95, 164] on div "Add..." at bounding box center [108, 165] width 38 height 7
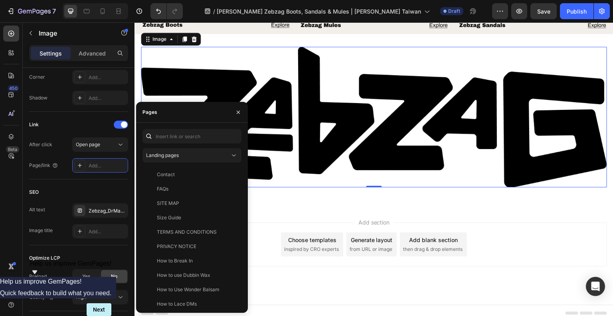
click at [198, 156] on div "Landing pages" at bounding box center [188, 155] width 84 height 7
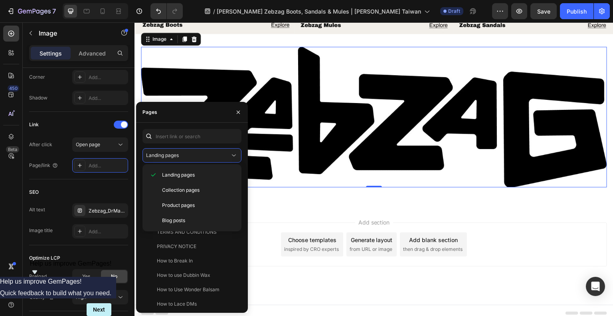
click at [198, 192] on span "Collection pages" at bounding box center [181, 189] width 38 height 7
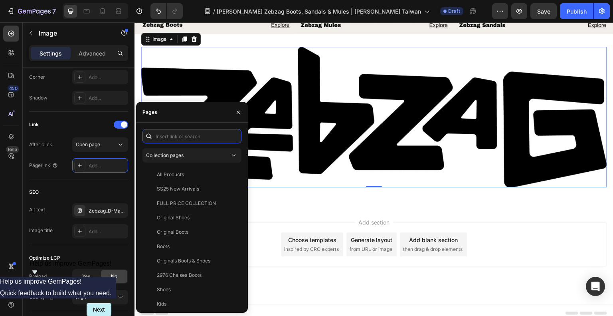
click at [190, 137] on input "text" at bounding box center [192, 136] width 99 height 14
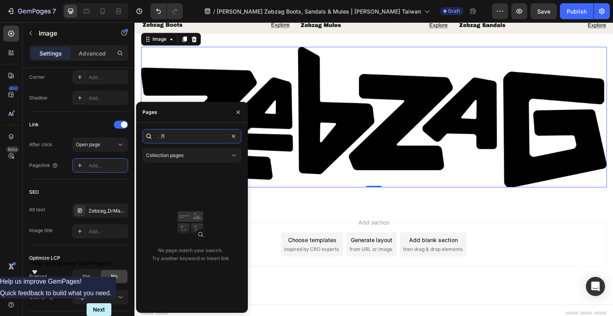
type input "．"
type input "zeb"
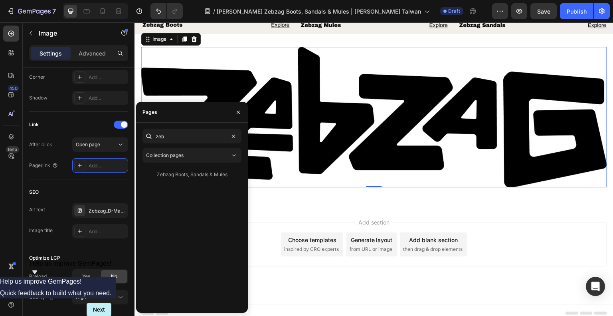
click at [189, 170] on div "Zebzag Boots, Sandals & Mules View" at bounding box center [191, 174] width 96 height 14
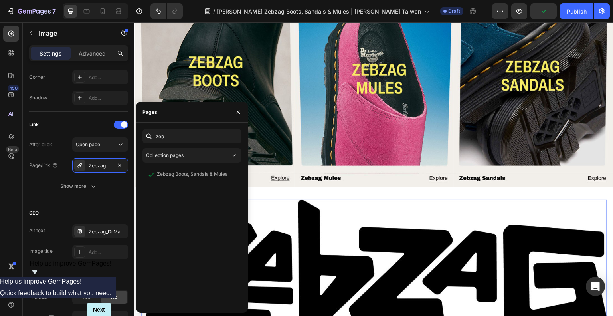
scroll to position [1312, 0]
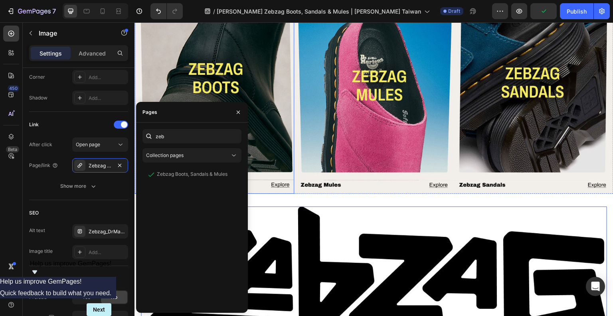
click at [179, 42] on img at bounding box center [215, 84] width 160 height 217
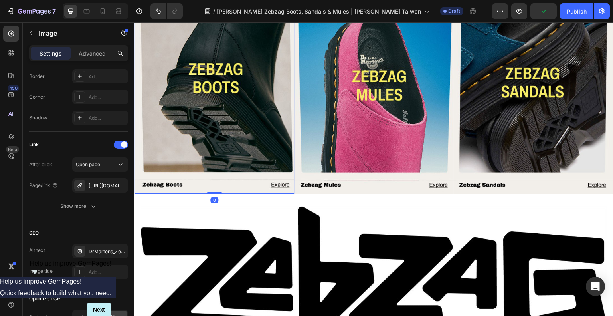
click at [182, 44] on img at bounding box center [215, 84] width 160 height 217
click at [226, 123] on img at bounding box center [215, 84] width 160 height 217
click at [101, 186] on div "[URL][DOMAIN_NAME]" at bounding box center [108, 185] width 38 height 7
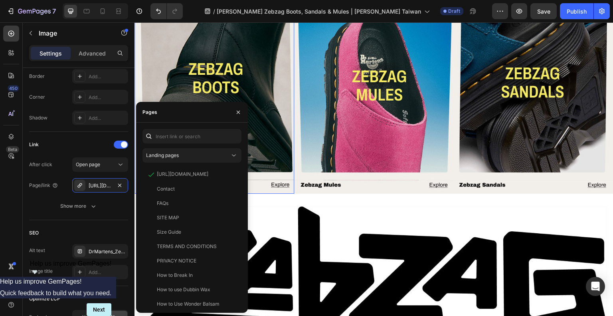
click at [169, 156] on span "Landing pages" at bounding box center [162, 155] width 33 height 6
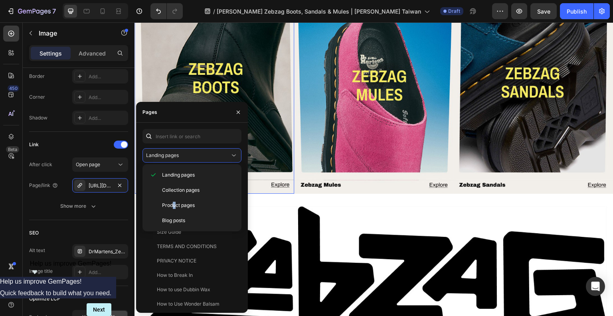
click at [174, 208] on span "Product pages" at bounding box center [178, 205] width 33 height 7
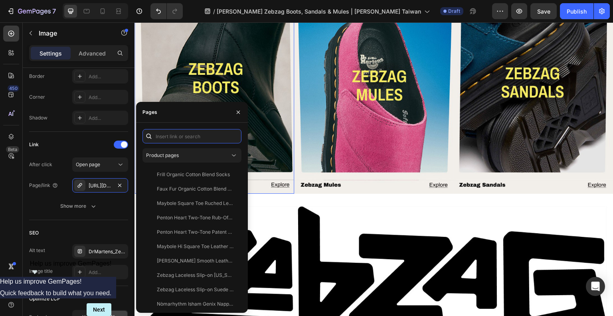
click at [190, 138] on input "text" at bounding box center [192, 136] width 99 height 14
type input "zebzag"
click at [211, 178] on div "Zebzag Laceless Slip-on [US_STATE] Leather Boots View" at bounding box center [191, 174] width 96 height 14
click at [202, 176] on div "Zebzag Laceless Slip-on [US_STATE] Leather Boots" at bounding box center [195, 173] width 77 height 7
click at [324, 124] on img at bounding box center [374, 84] width 160 height 217
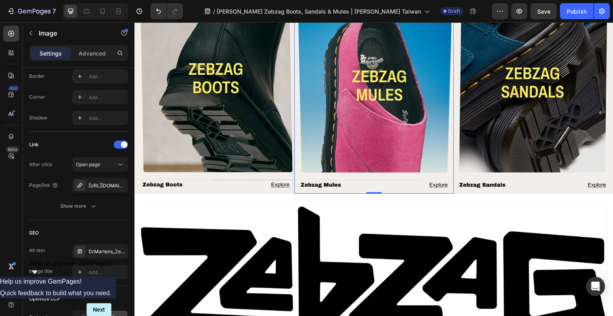
click at [97, 179] on div "[URL][DOMAIN_NAME]" at bounding box center [100, 185] width 56 height 14
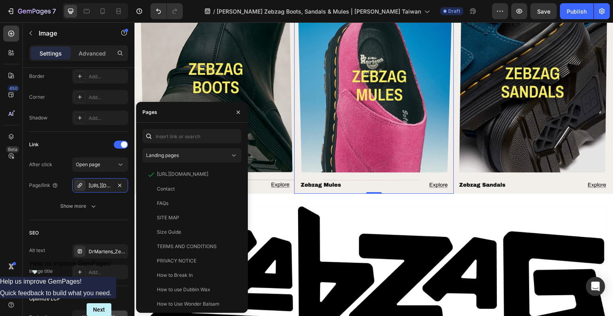
click at [188, 158] on div "Landing pages" at bounding box center [188, 155] width 84 height 7
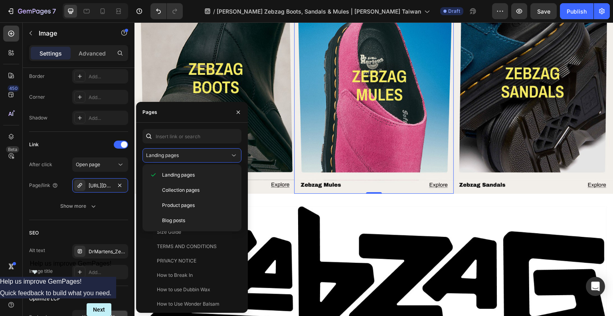
click at [181, 204] on span "Product pages" at bounding box center [178, 205] width 33 height 7
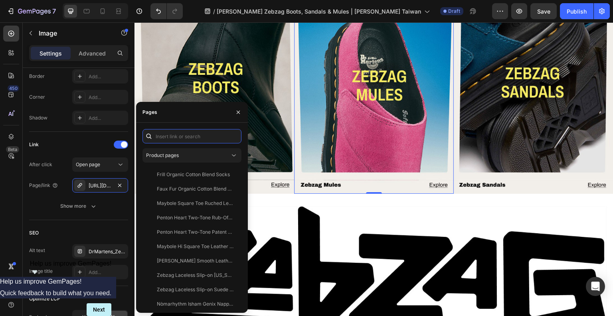
click at [189, 137] on input "text" at bounding box center [192, 136] width 99 height 14
type input "zebzag"
click at [212, 207] on div "Zebzag AnyWair Suede Mules View" at bounding box center [191, 203] width 96 height 14
click at [560, 100] on img at bounding box center [534, 84] width 160 height 217
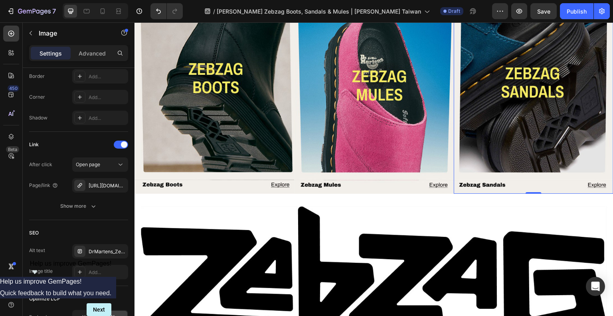
click at [105, 185] on div "[URL][DOMAIN_NAME]" at bounding box center [108, 185] width 38 height 7
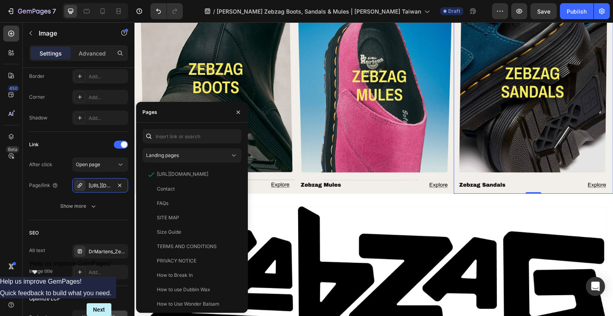
click at [167, 158] on span "Landing pages" at bounding box center [162, 155] width 33 height 6
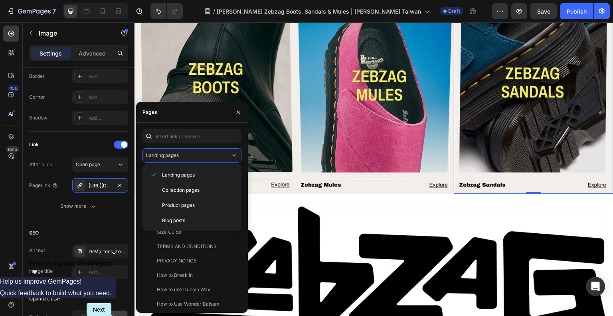
click at [163, 208] on span "Product pages" at bounding box center [178, 205] width 33 height 7
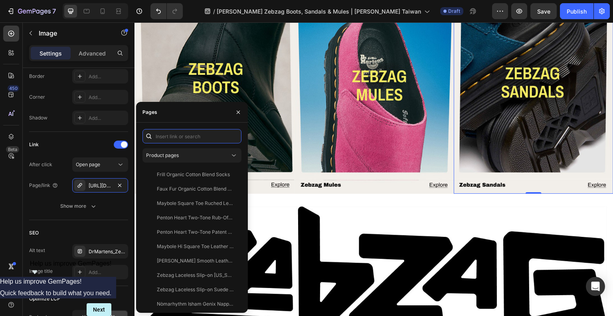
click at [184, 136] on input "text" at bounding box center [192, 136] width 99 height 14
type input "zebza"
click at [214, 247] on div "Zebzag Suede Casual Slingback Platform Mules in Green Sage" at bounding box center [195, 246] width 77 height 7
click at [212, 258] on div "Zebzag Suede Casual Slingback Platform Mules in [GEOGRAPHIC_DATA] Tan" at bounding box center [195, 260] width 77 height 7
click at [200, 275] on div "Zebzag Suede Casual Slingback Platform Mules in Black" at bounding box center [195, 274] width 77 height 7
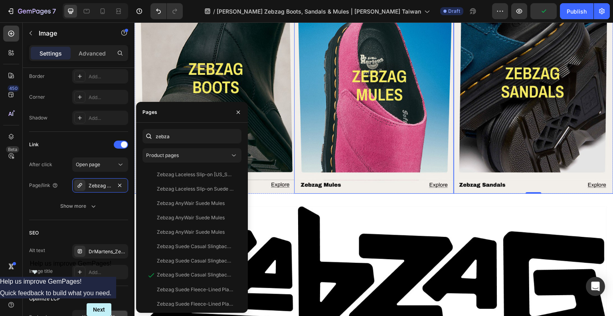
click at [380, 106] on img at bounding box center [374, 84] width 160 height 217
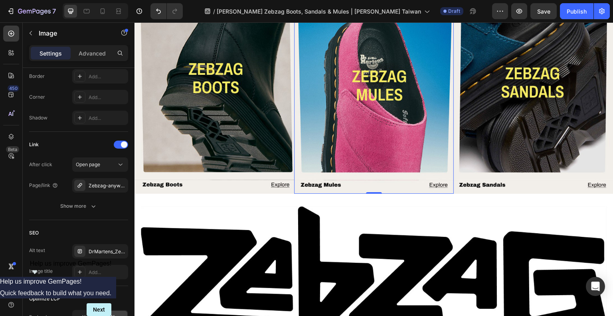
click at [108, 185] on div "Zebzag-anywair-suede-mules-olive-41730300" at bounding box center [108, 185] width 38 height 7
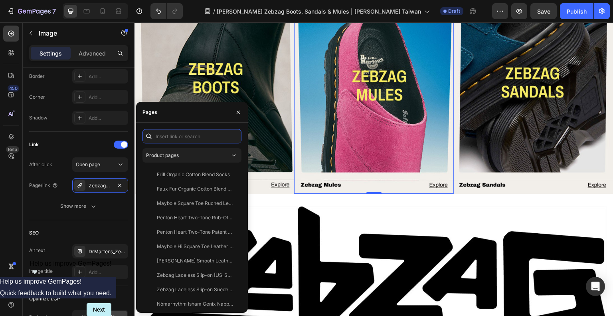
click at [183, 132] on input "text" at bounding box center [192, 136] width 99 height 14
type input "zebzag"
click at [192, 218] on div "Zebzag AnyWair Suede Mules" at bounding box center [191, 217] width 68 height 7
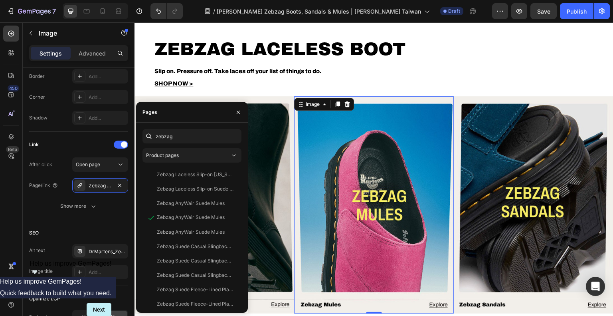
scroll to position [1152, 0]
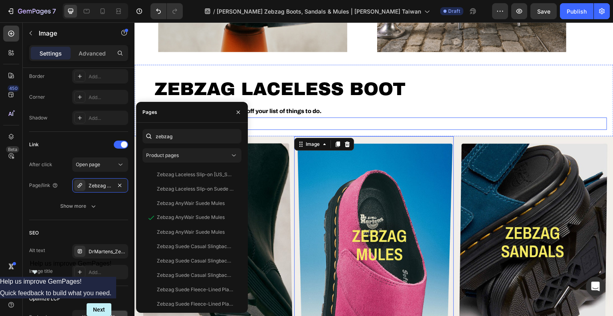
click at [380, 116] on div "Slip on. Pressure off. Take laces off your list of things to do." at bounding box center [380, 111] width 453 height 12
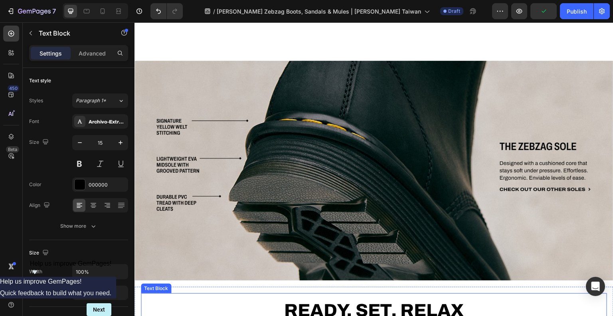
scroll to position [593, 0]
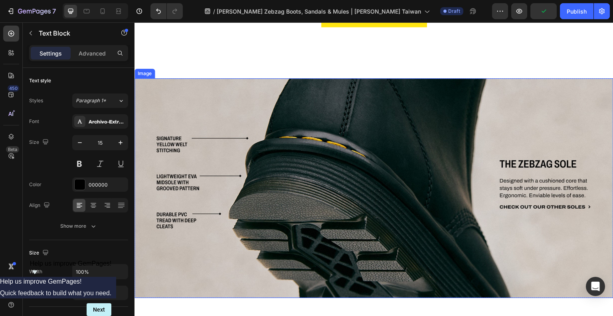
click at [421, 120] on img at bounding box center [374, 188] width 479 height 220
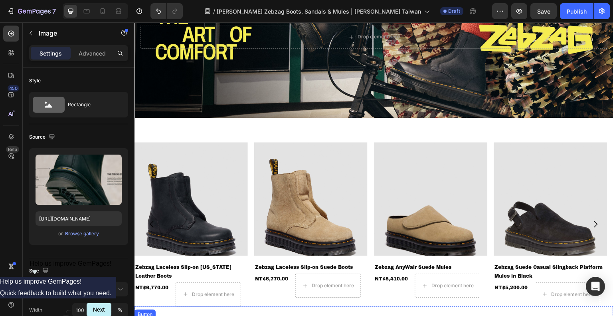
scroll to position [274, 0]
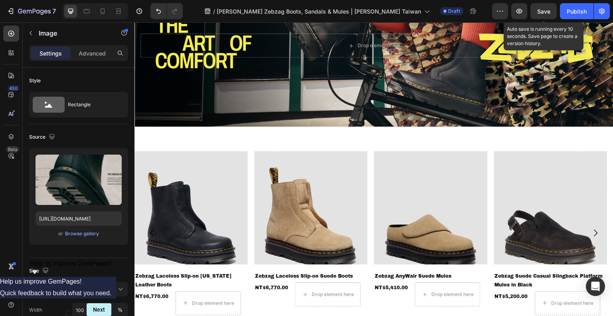
click at [549, 8] on span "Save" at bounding box center [543, 11] width 13 height 7
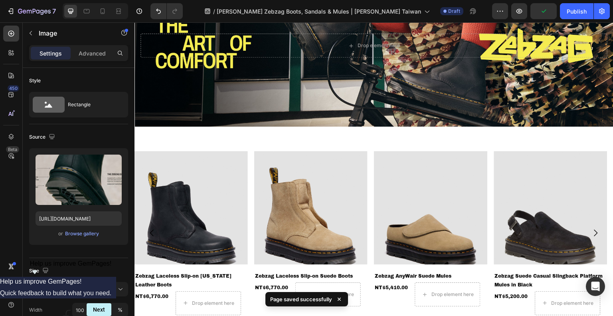
click at [566, 14] on button "Publish" at bounding box center [577, 11] width 34 height 16
click at [516, 12] on icon "button" at bounding box center [519, 11] width 8 height 8
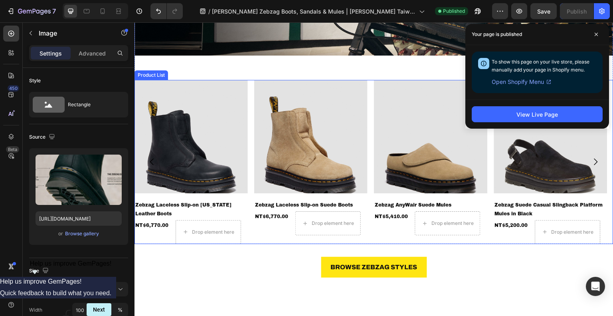
scroll to position [394, 0]
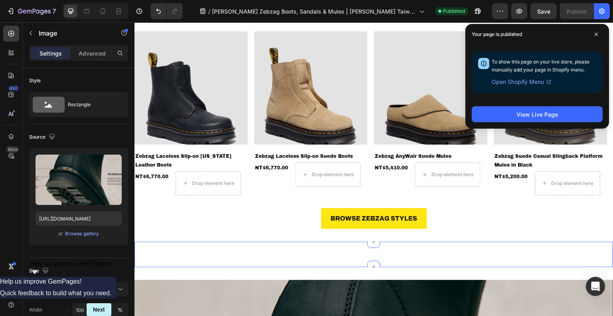
click at [374, 248] on div "Image Section 4" at bounding box center [374, 255] width 479 height 26
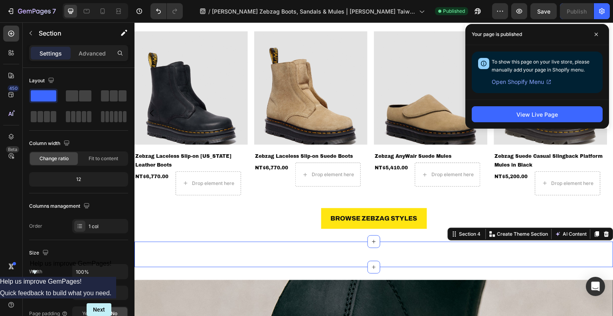
click at [604, 232] on icon at bounding box center [606, 234] width 5 height 6
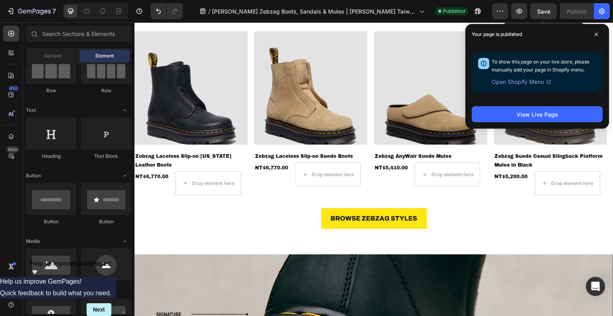
click at [541, 16] on button "Save" at bounding box center [544, 11] width 26 height 16
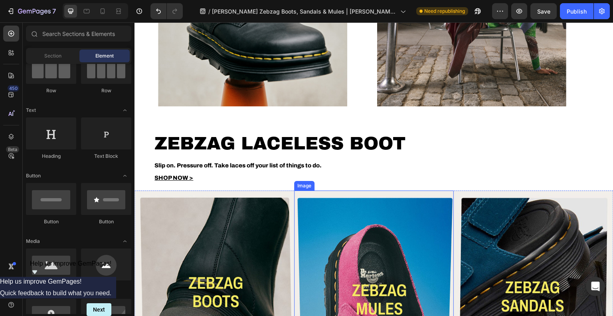
scroll to position [1192, 0]
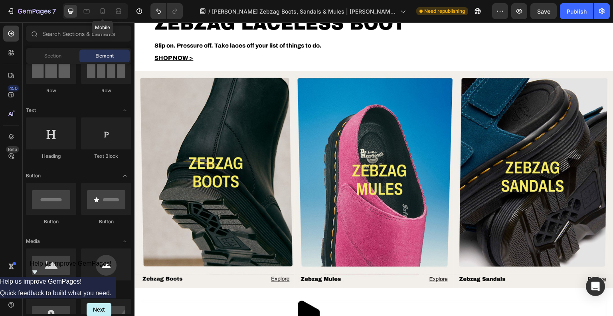
click at [102, 12] on icon at bounding box center [103, 11] width 8 height 8
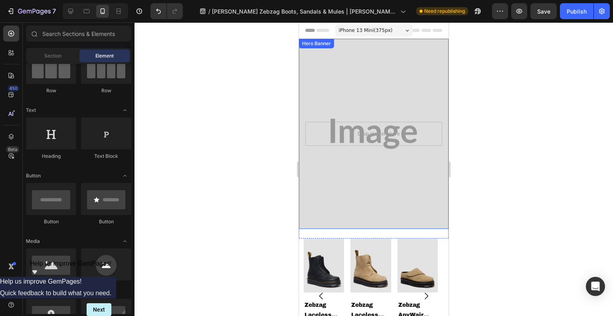
click at [369, 105] on div "Background Image" at bounding box center [374, 134] width 150 height 190
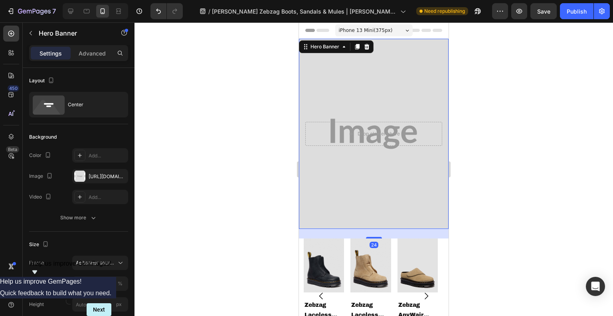
click at [102, 176] on div "[URL][DOMAIN_NAME]" at bounding box center [108, 176] width 38 height 7
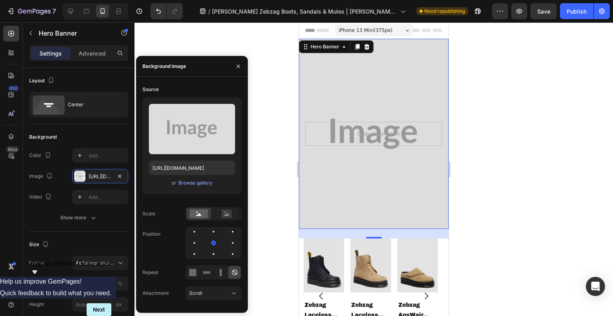
click at [196, 180] on div "Browse gallery" at bounding box center [195, 182] width 34 height 7
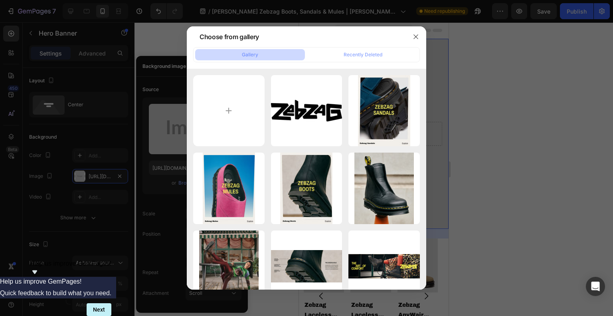
click at [216, 119] on input "file" at bounding box center [228, 110] width 71 height 71
type input "C:\fakepath\eCom Mobile Banner 768 x 975 ZZ.jpg"
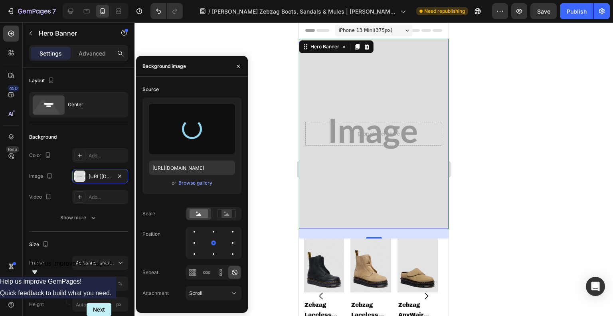
type input "[URL][DOMAIN_NAME]"
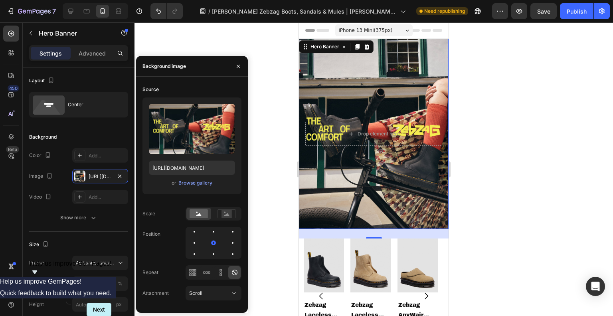
click at [557, 171] on div at bounding box center [374, 168] width 479 height 293
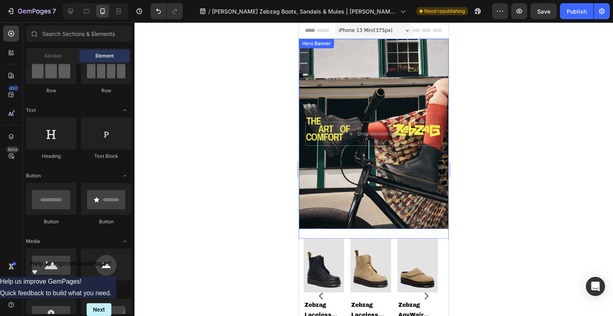
scroll to position [120, 0]
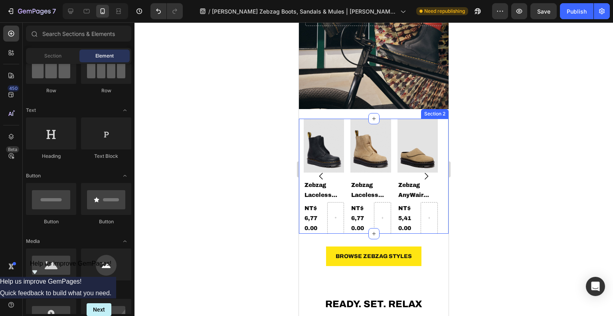
click at [301, 141] on div "Hero Banner Product Images Zebzag Laceless Slip-on [US_STATE] Leather Boots Pro…" at bounding box center [374, 176] width 150 height 115
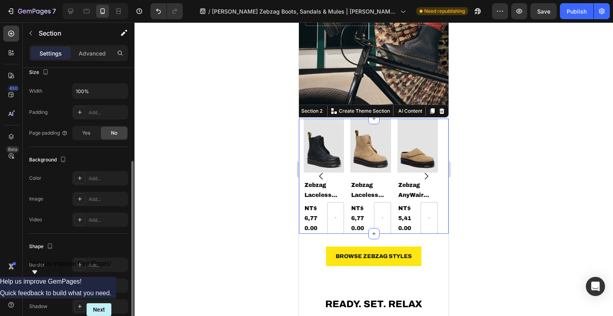
scroll to position [195, 0]
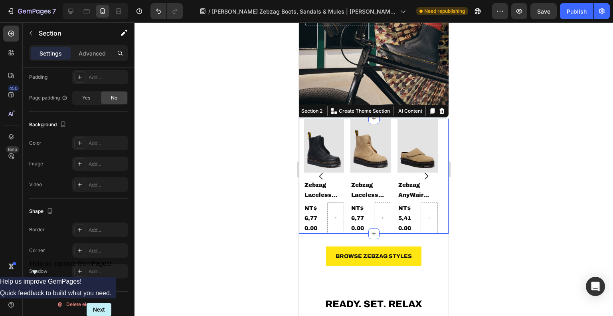
click at [101, 59] on div "Advanced" at bounding box center [92, 53] width 40 height 13
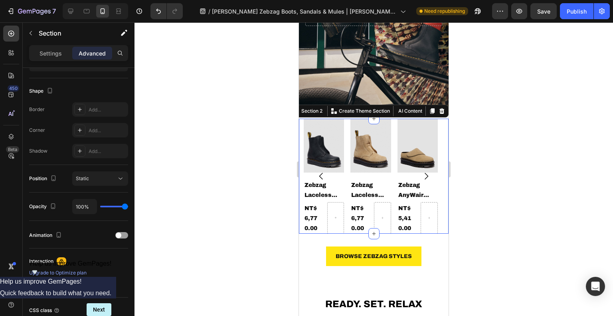
scroll to position [261, 0]
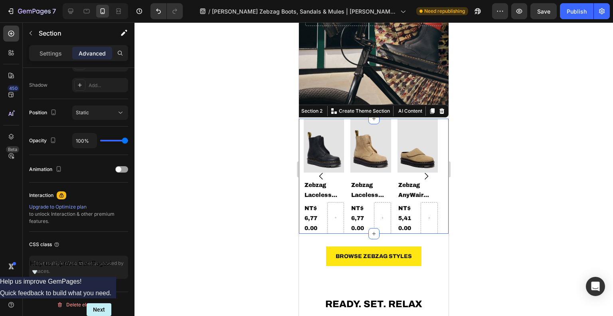
click at [55, 55] on p "Settings" at bounding box center [51, 53] width 22 height 8
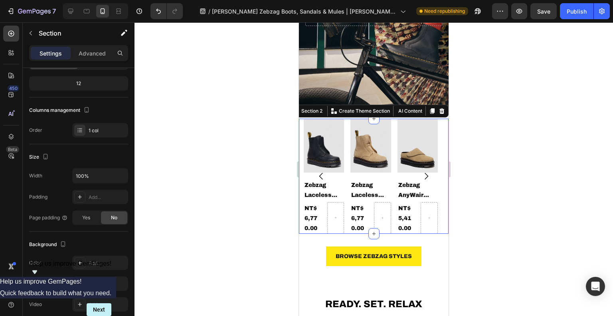
scroll to position [0, 0]
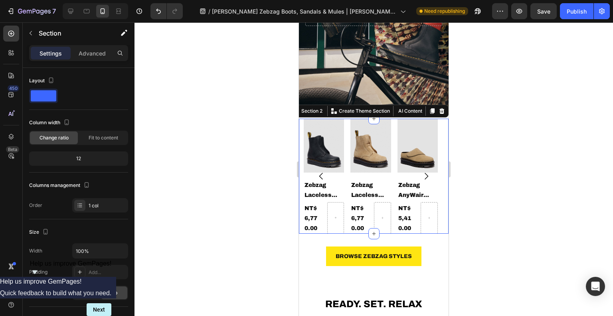
click at [54, 95] on span at bounding box center [44, 95] width 26 height 11
click at [90, 142] on div "Fit to content" at bounding box center [103, 137] width 48 height 13
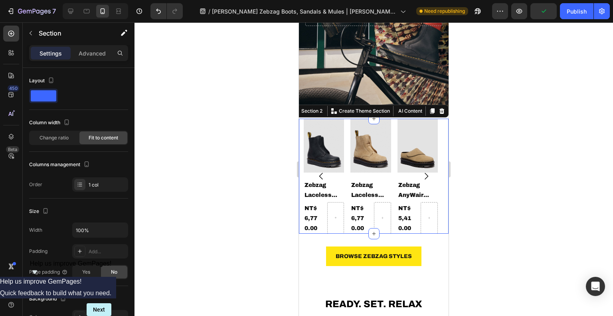
click at [58, 138] on span "Change ratio" at bounding box center [54, 137] width 29 height 7
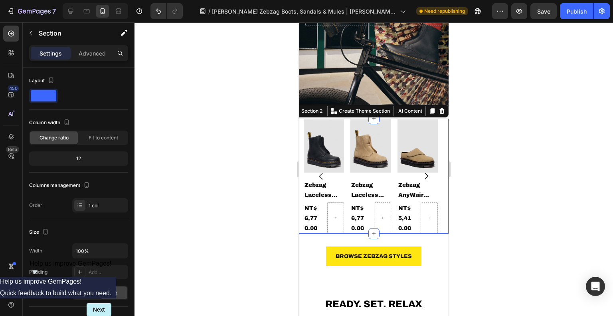
click at [79, 205] on icon at bounding box center [80, 205] width 3 height 0
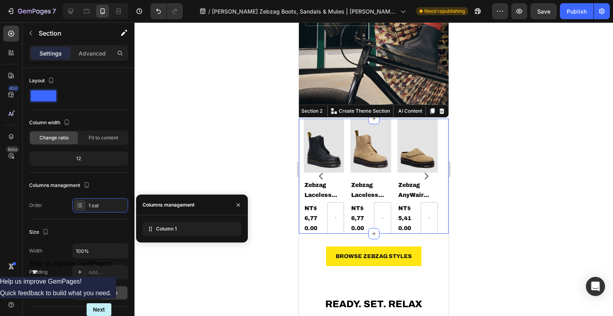
click at [79, 205] on icon at bounding box center [80, 205] width 3 height 0
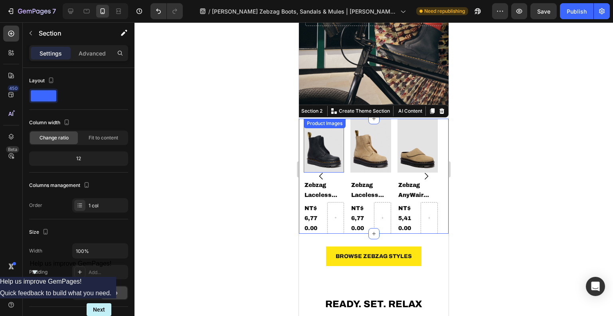
click at [315, 120] on div "Product Images" at bounding box center [324, 123] width 39 height 7
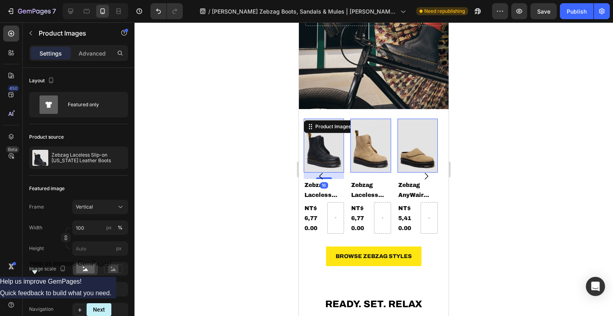
click at [316, 123] on div "Product Images" at bounding box center [333, 127] width 55 height 10
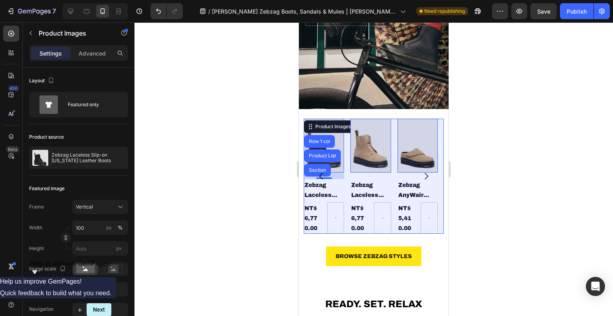
click at [318, 153] on div "Product List" at bounding box center [322, 155] width 30 height 5
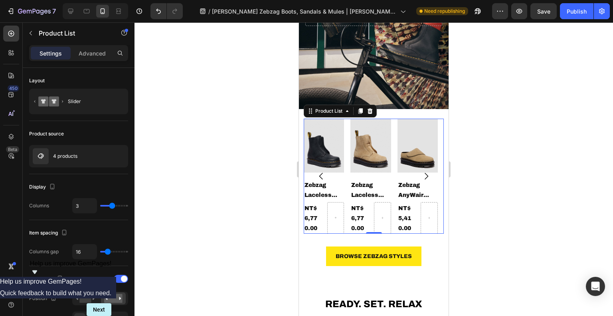
click at [53, 185] on icon "button" at bounding box center [52, 186] width 8 height 8
type input "2"
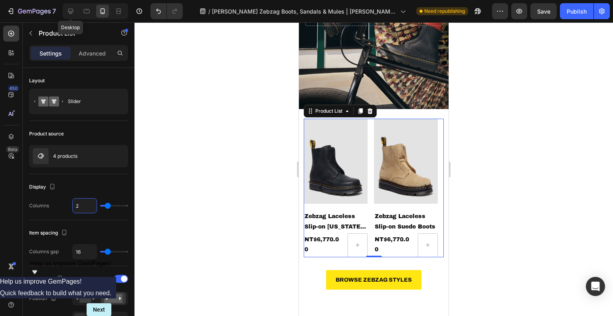
type input "2"
click at [69, 11] on icon at bounding box center [70, 11] width 5 height 5
type input "1200"
type input "4"
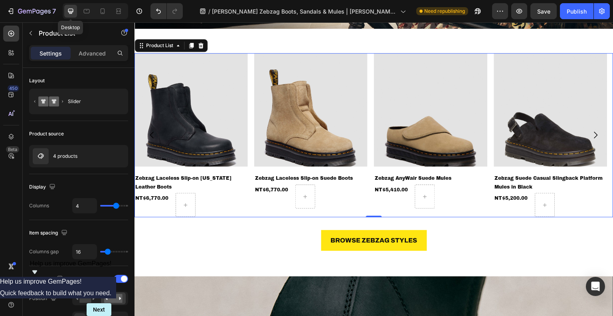
scroll to position [372, 0]
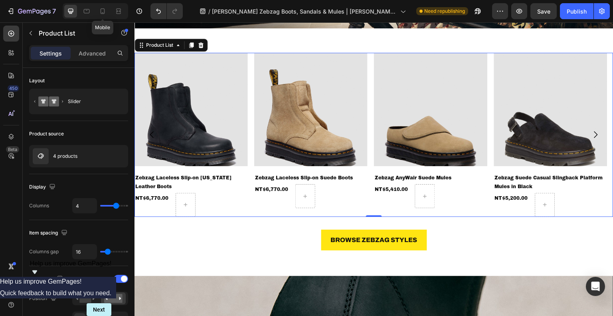
click at [103, 12] on icon at bounding box center [103, 12] width 2 height 1
type input "100%"
type input "2"
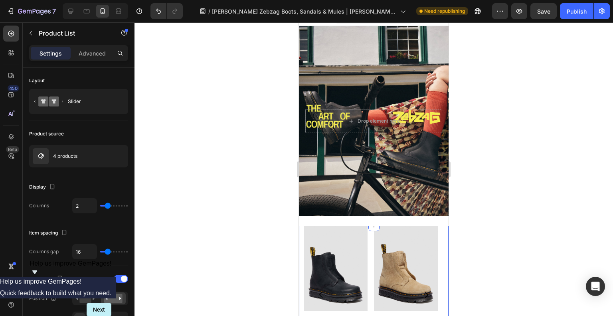
scroll to position [93, 0]
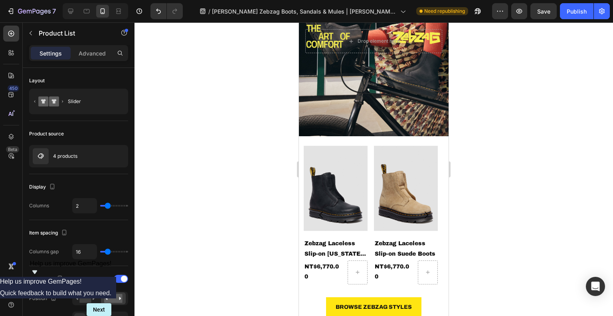
click at [79, 200] on input "2" at bounding box center [85, 205] width 24 height 14
type input "1"
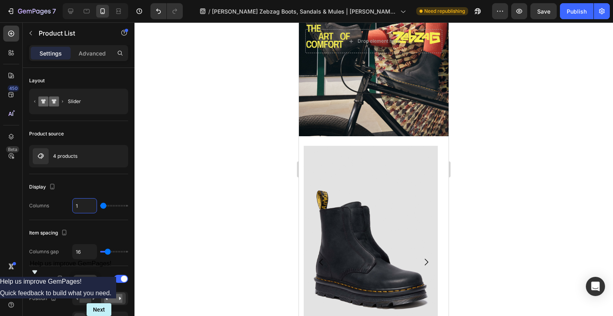
type input "1"
click at [80, 295] on rect at bounding box center [85, 298] width 12 height 9
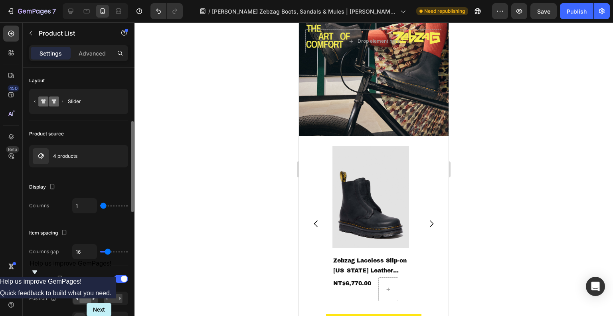
scroll to position [40, 0]
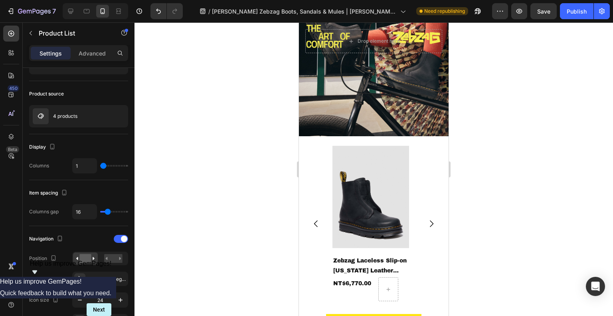
click at [90, 280] on div "Caret right regular" at bounding box center [108, 278] width 38 height 7
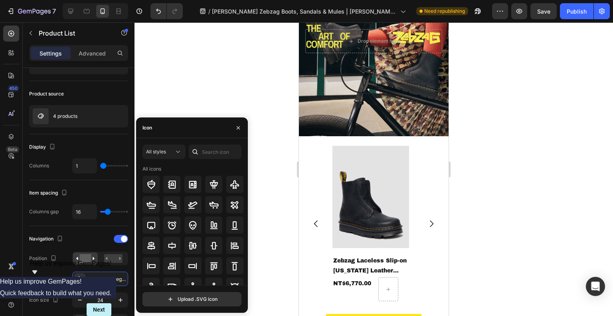
click at [90, 280] on div "Caret right regular" at bounding box center [108, 278] width 38 height 7
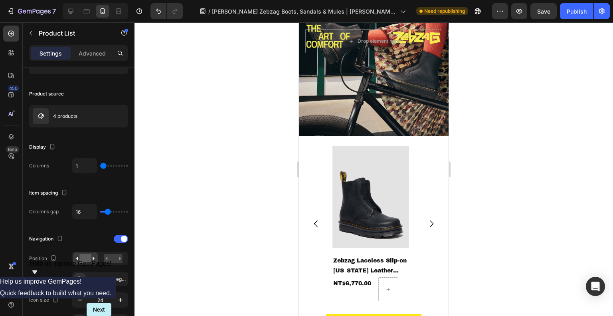
click at [77, 300] on icon "button" at bounding box center [80, 300] width 8 height 8
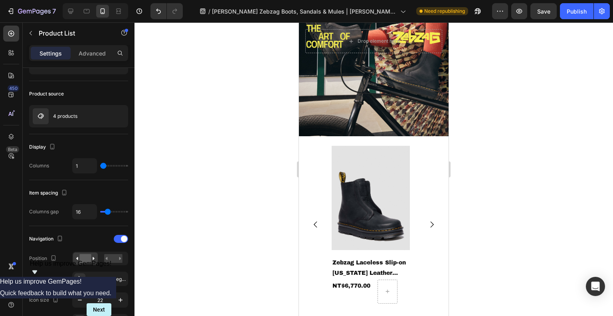
click at [77, 300] on icon "button" at bounding box center [80, 300] width 8 height 8
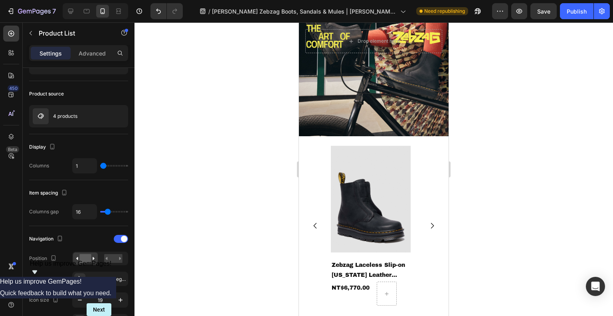
click at [77, 300] on icon "button" at bounding box center [80, 300] width 8 height 8
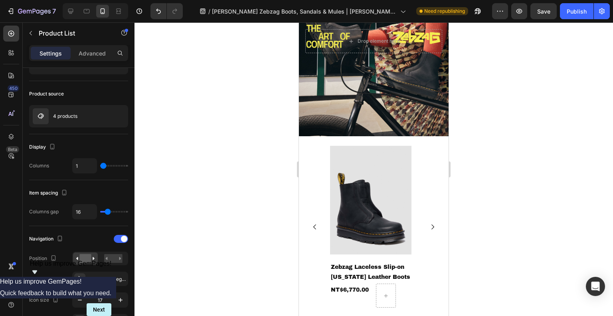
click at [77, 300] on icon "button" at bounding box center [80, 300] width 8 height 8
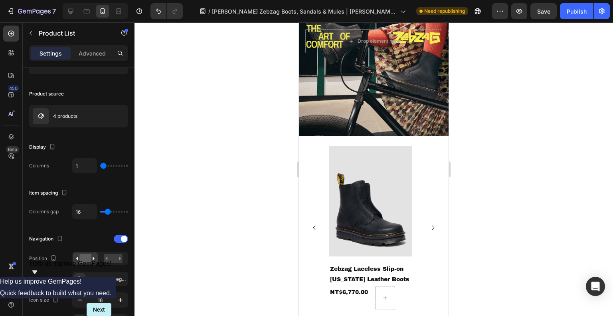
click at [77, 300] on icon "button" at bounding box center [80, 300] width 8 height 8
click at [77, 299] on icon "button" at bounding box center [80, 300] width 8 height 8
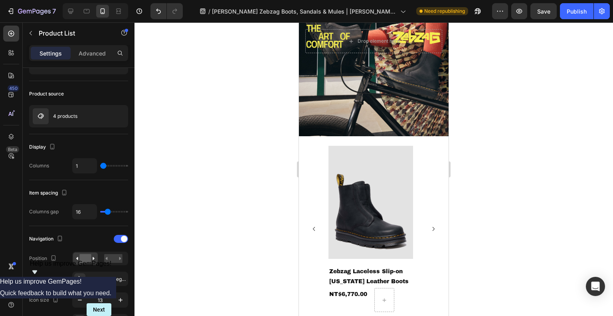
click at [77, 299] on icon "button" at bounding box center [80, 300] width 8 height 8
click at [78, 300] on icon "button" at bounding box center [80, 300] width 8 height 8
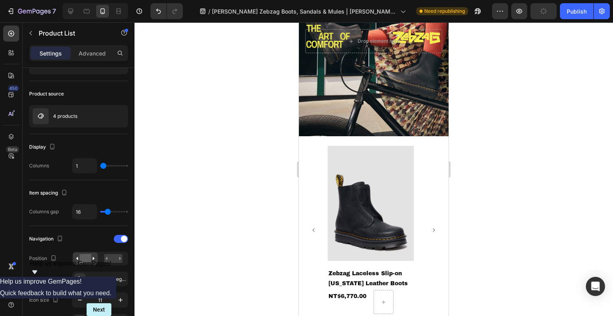
click at [78, 300] on icon "button" at bounding box center [80, 300] width 8 height 8
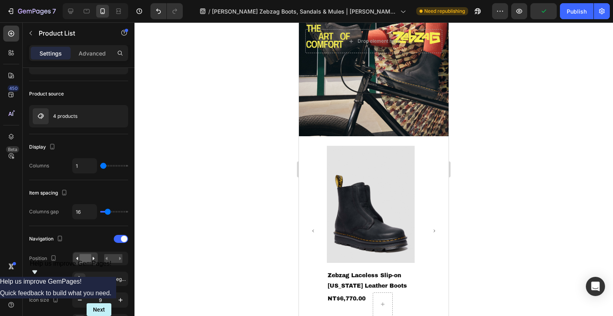
click at [78, 300] on icon "button" at bounding box center [80, 300] width 8 height 8
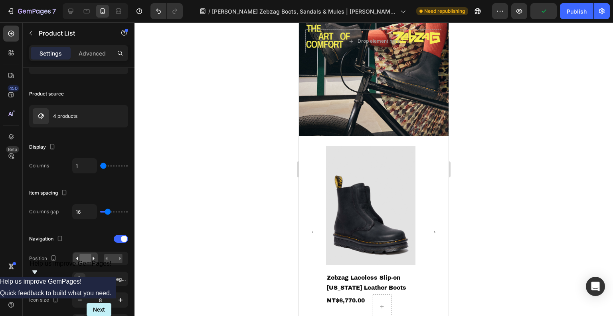
click at [78, 300] on icon "button" at bounding box center [80, 300] width 8 height 8
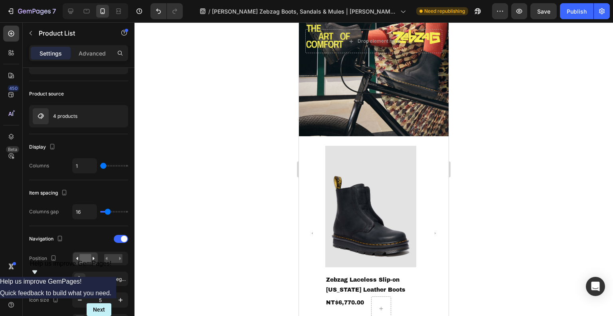
click at [78, 300] on icon "button" at bounding box center [80, 300] width 8 height 8
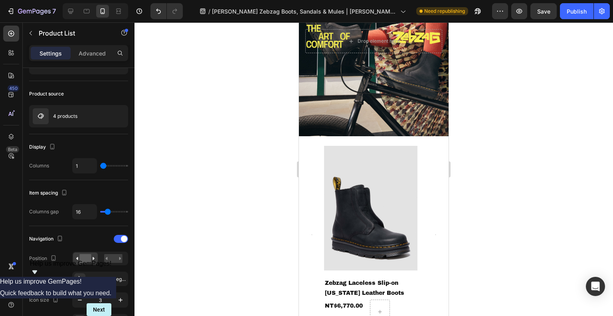
click at [78, 300] on icon "button" at bounding box center [80, 300] width 8 height 8
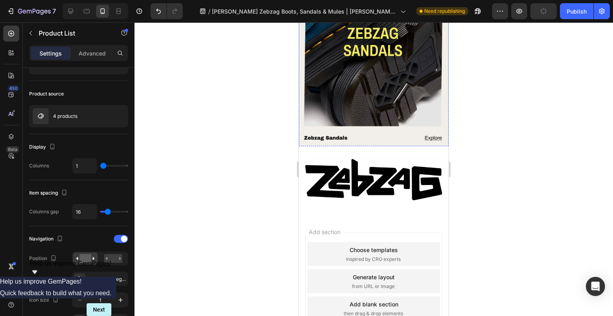
scroll to position [1391, 0]
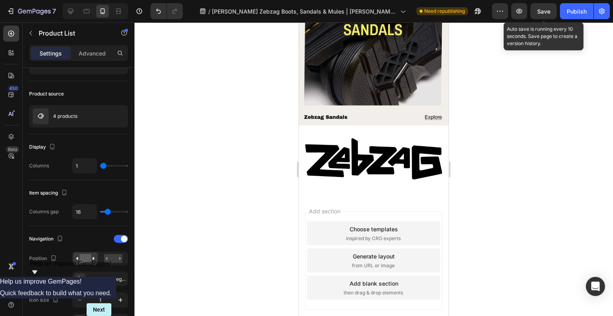
drag, startPoint x: 544, startPoint y: 7, endPoint x: 539, endPoint y: 12, distance: 7.3
click at [539, 12] on span "Save" at bounding box center [543, 11] width 13 height 7
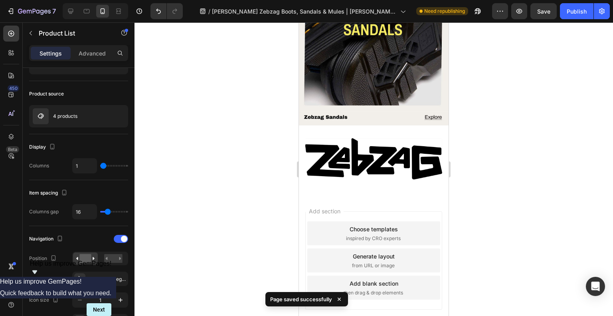
click at [580, 16] on button "Publish" at bounding box center [577, 11] width 34 height 16
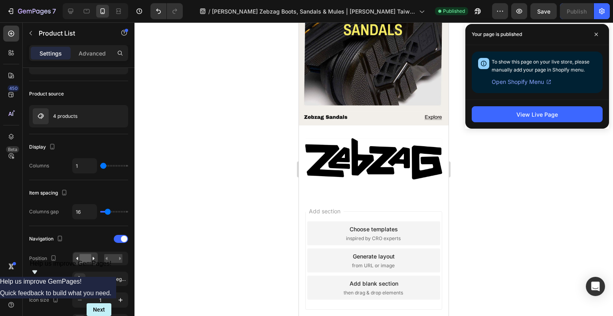
click at [565, 105] on div "View Live Page" at bounding box center [537, 113] width 144 height 29
click at [565, 113] on button "View Live Page" at bounding box center [537, 114] width 131 height 16
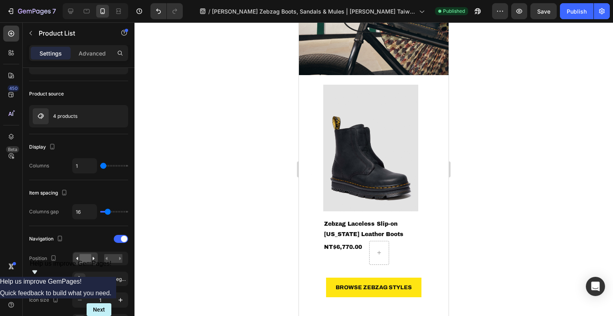
scroll to position [80, 0]
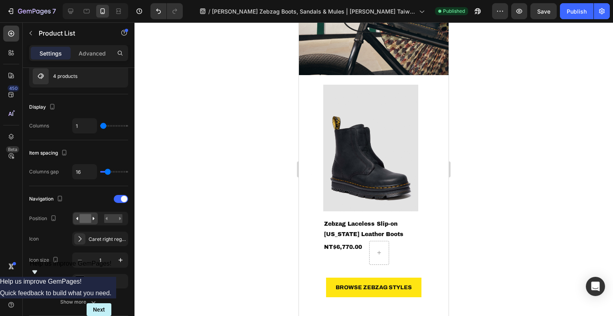
click at [123, 258] on icon "button" at bounding box center [121, 260] width 8 height 8
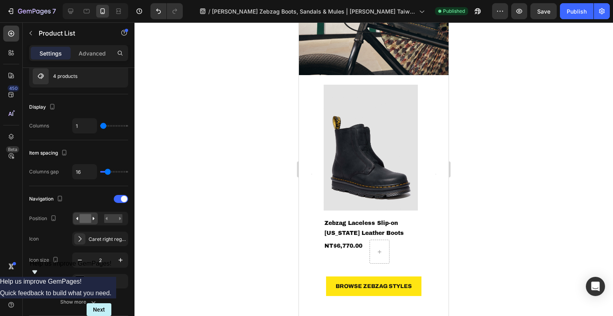
click at [123, 258] on icon "button" at bounding box center [121, 260] width 8 height 8
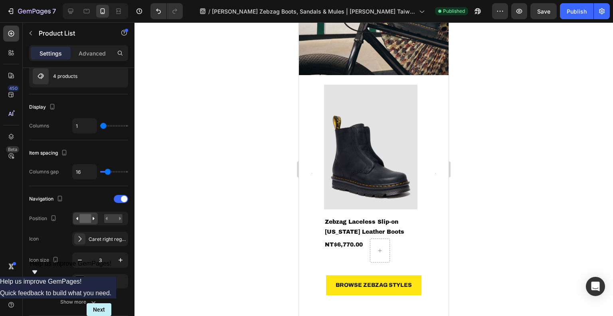
click at [123, 258] on icon "button" at bounding box center [121, 260] width 8 height 8
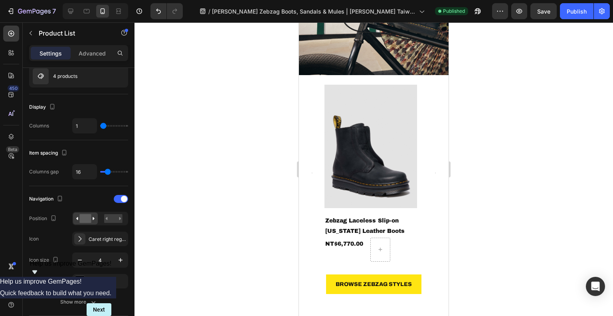
click at [123, 258] on icon "button" at bounding box center [121, 260] width 8 height 8
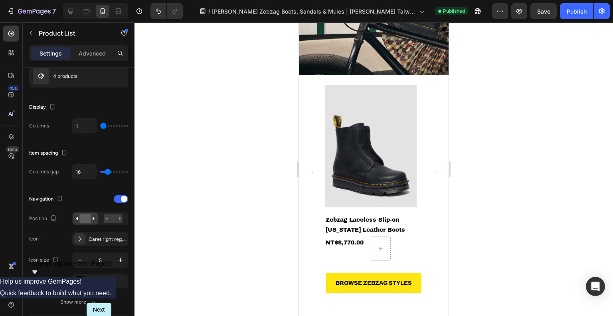
click at [123, 258] on icon "button" at bounding box center [121, 260] width 8 height 8
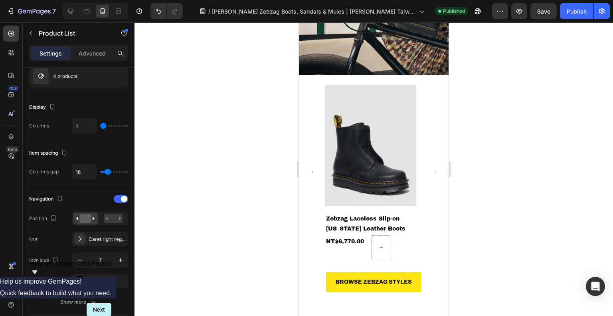
click at [123, 258] on icon "button" at bounding box center [121, 260] width 8 height 8
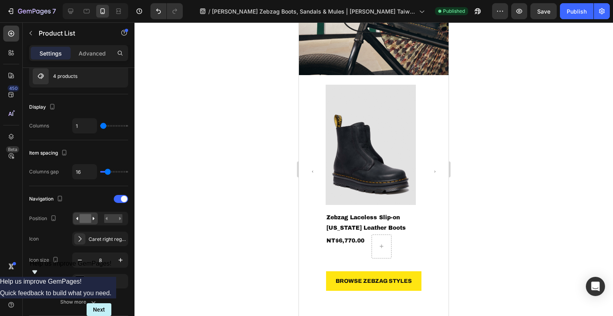
click at [123, 258] on icon "button" at bounding box center [121, 260] width 8 height 8
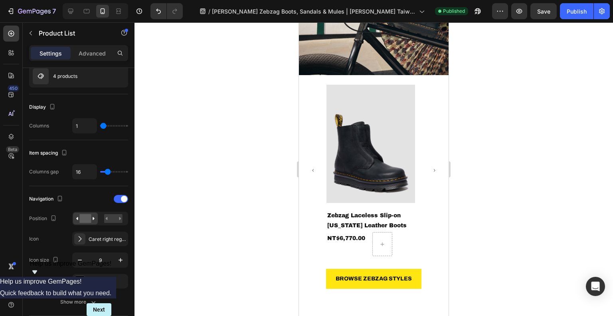
click at [123, 258] on icon "button" at bounding box center [121, 260] width 8 height 8
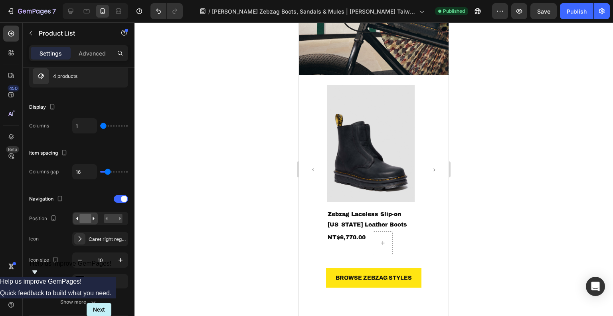
click at [123, 258] on icon "button" at bounding box center [121, 260] width 8 height 8
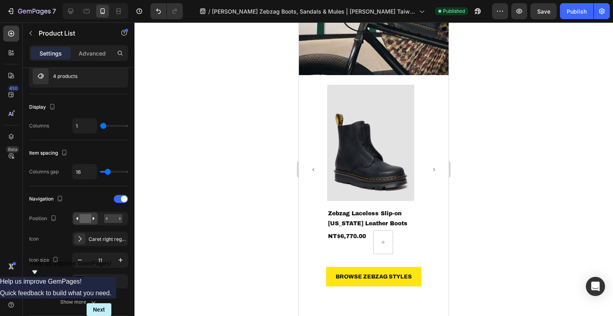
click at [123, 258] on icon "button" at bounding box center [121, 260] width 8 height 8
type input "12"
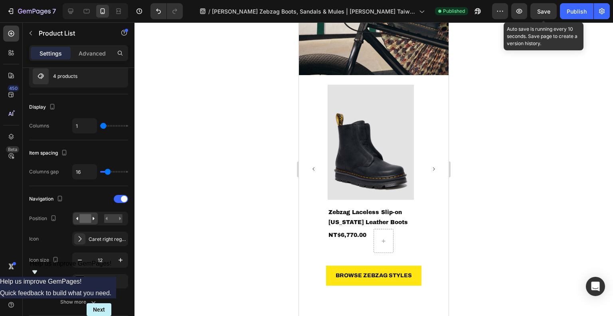
click at [538, 8] on button "Save" at bounding box center [544, 11] width 26 height 16
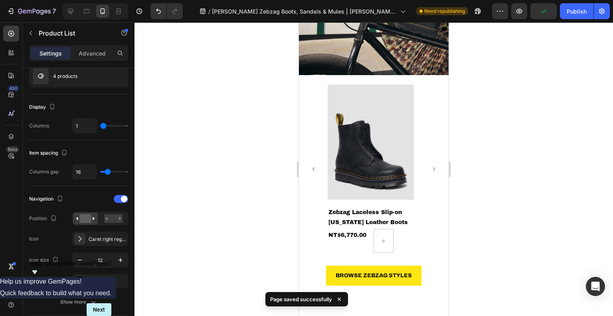
click at [570, 14] on div "Publish" at bounding box center [577, 11] width 20 height 8
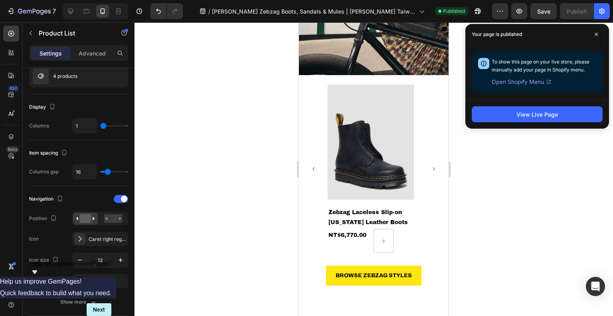
click at [579, 206] on div at bounding box center [374, 168] width 479 height 293
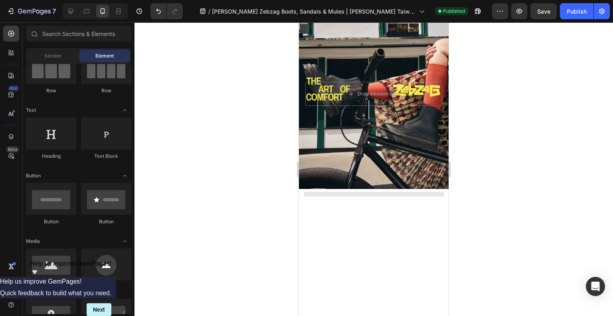
scroll to position [0, 0]
